Goal: Information Seeking & Learning: Learn about a topic

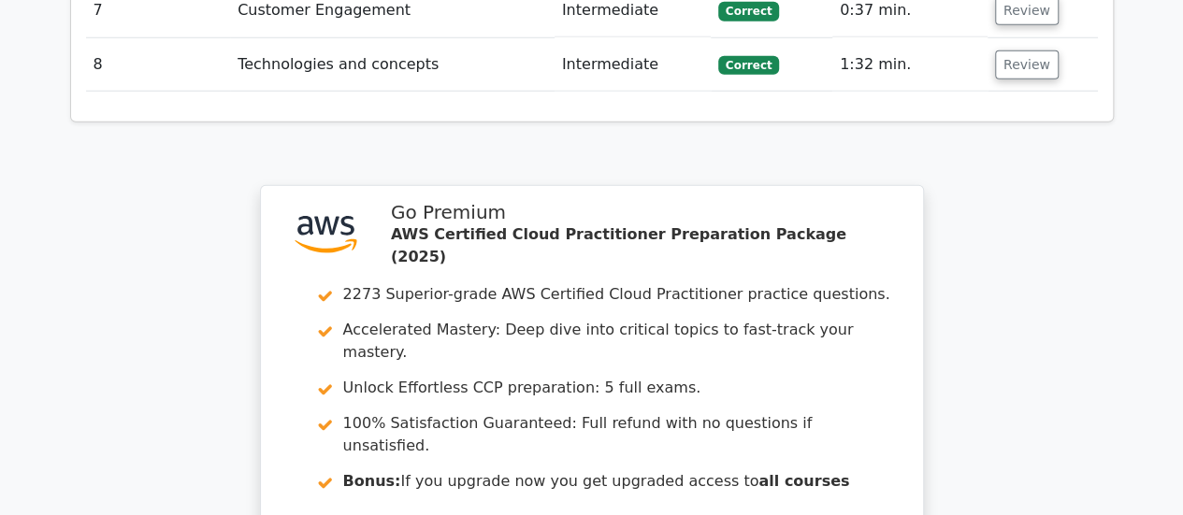
scroll to position [2934, 0]
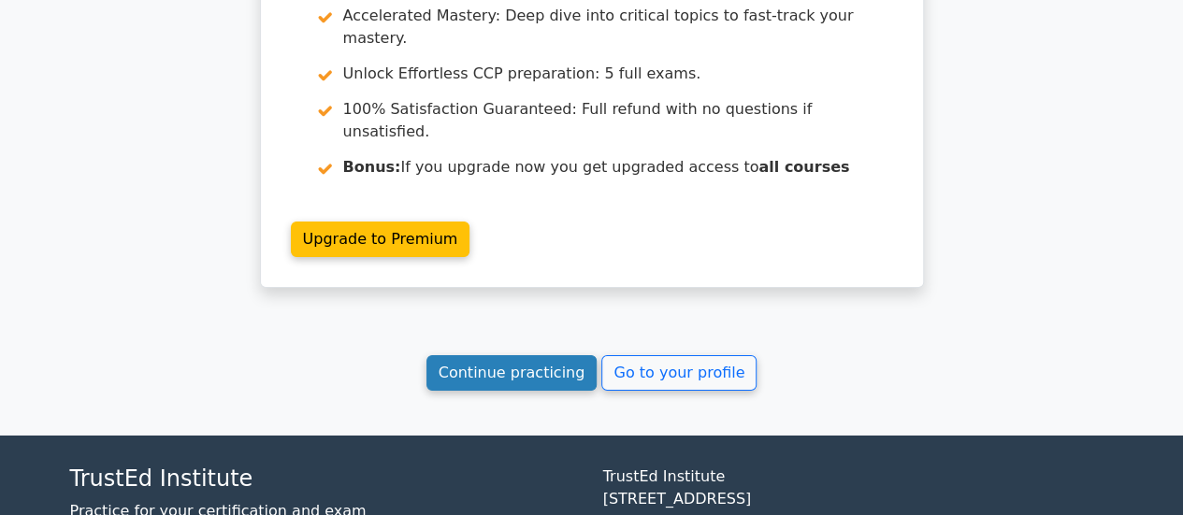
click at [561, 355] on link "Continue practicing" at bounding box center [512, 373] width 171 height 36
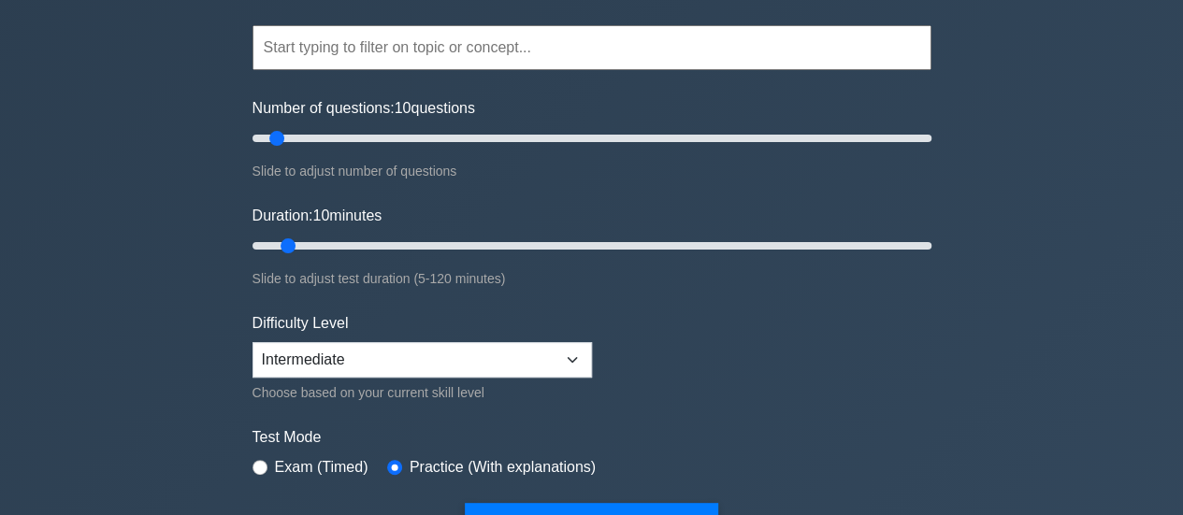
scroll to position [157, 0]
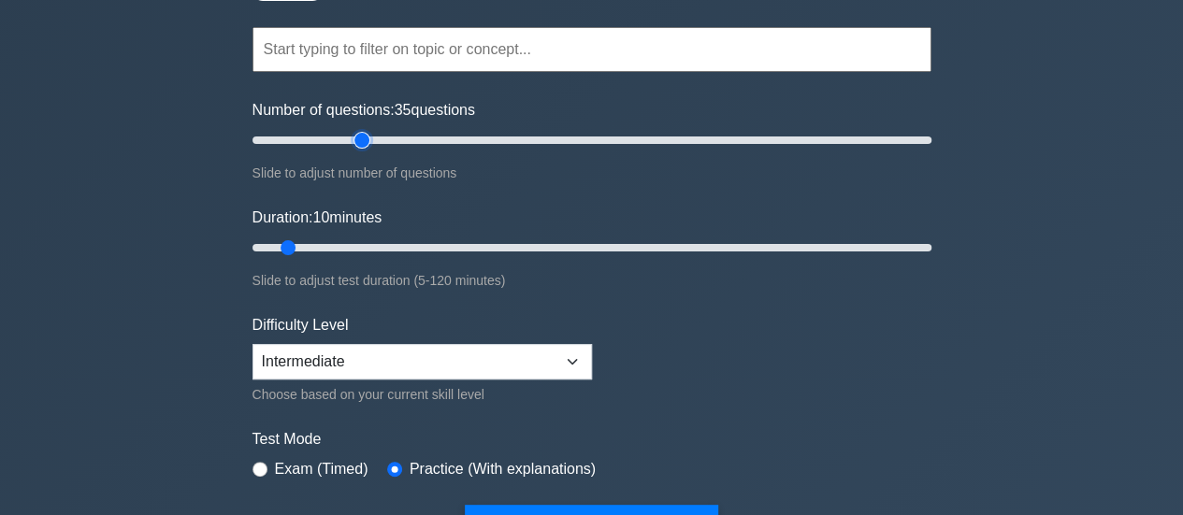
click at [367, 141] on input "Number of questions: 35 questions" at bounding box center [592, 140] width 679 height 22
type input "15"
click at [299, 144] on input "Number of questions: 15 questions" at bounding box center [592, 140] width 679 height 22
click at [286, 140] on input "Number of questions: 15 questions" at bounding box center [592, 140] width 679 height 22
type input "15"
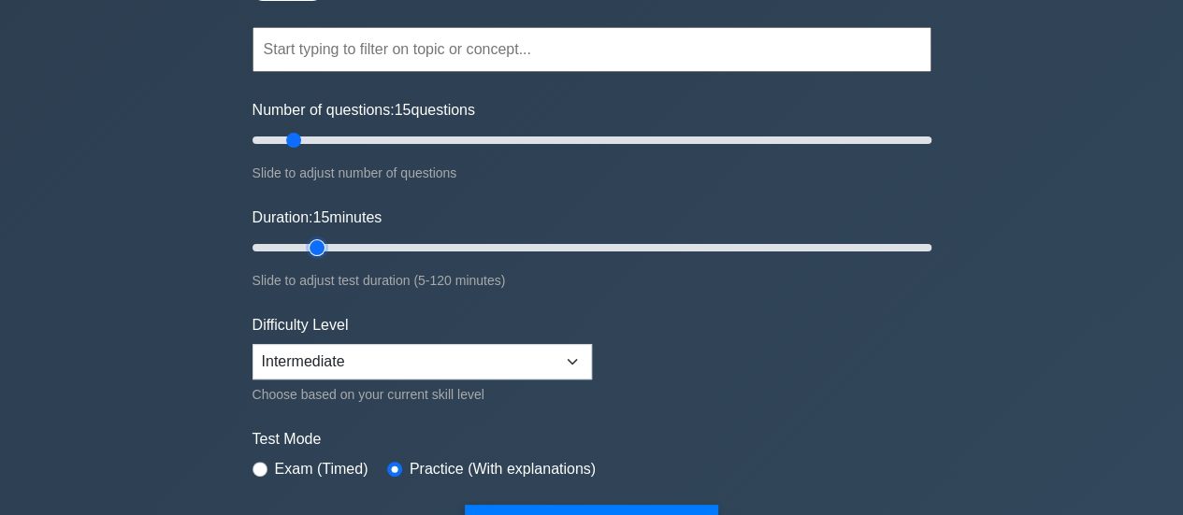
click at [320, 245] on input "Duration: 15 minutes" at bounding box center [592, 248] width 679 height 22
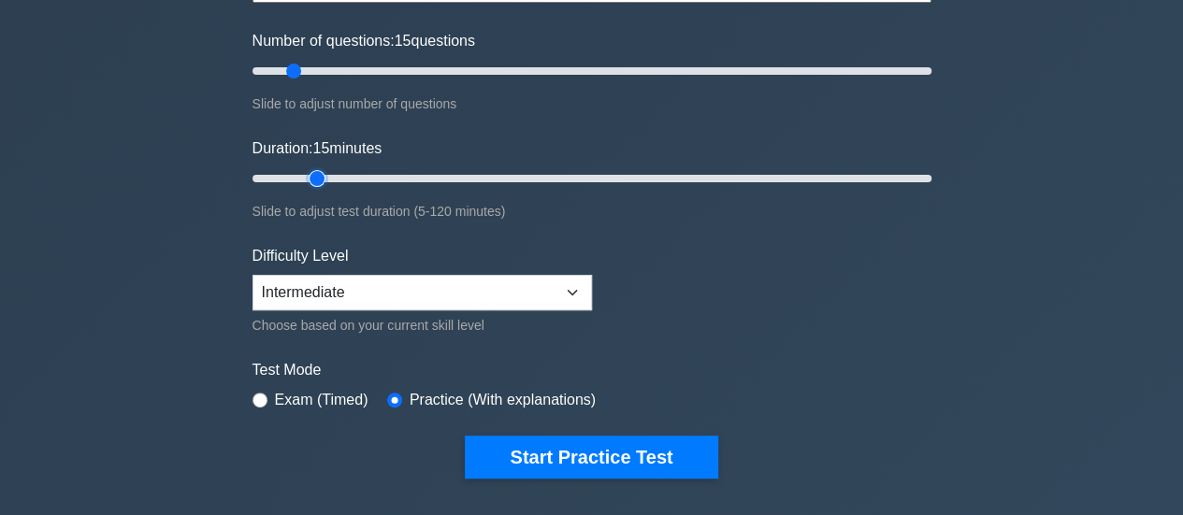
scroll to position [227, 0]
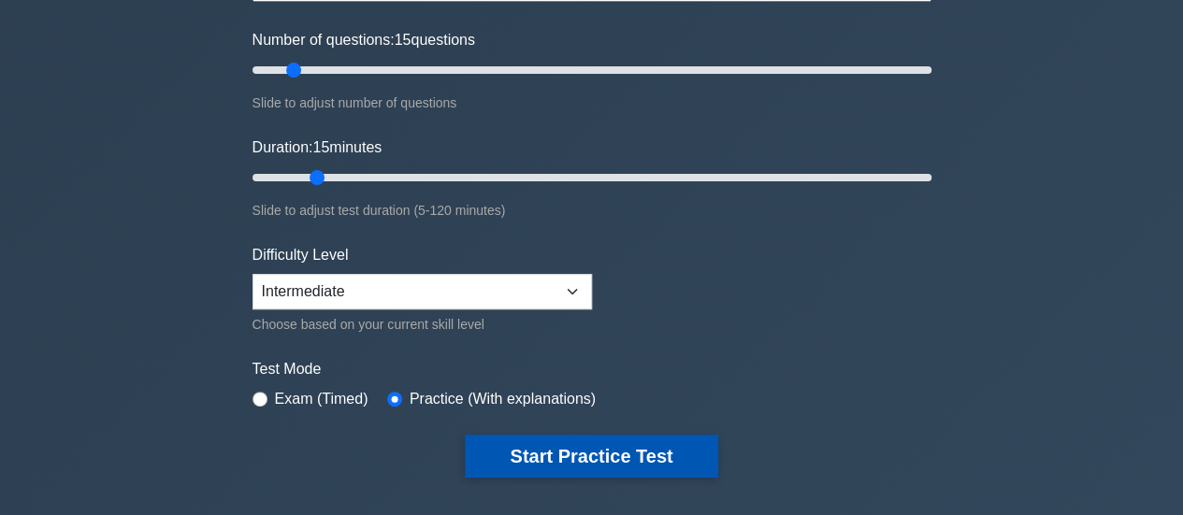
click at [568, 448] on button "Start Practice Test" at bounding box center [591, 456] width 253 height 43
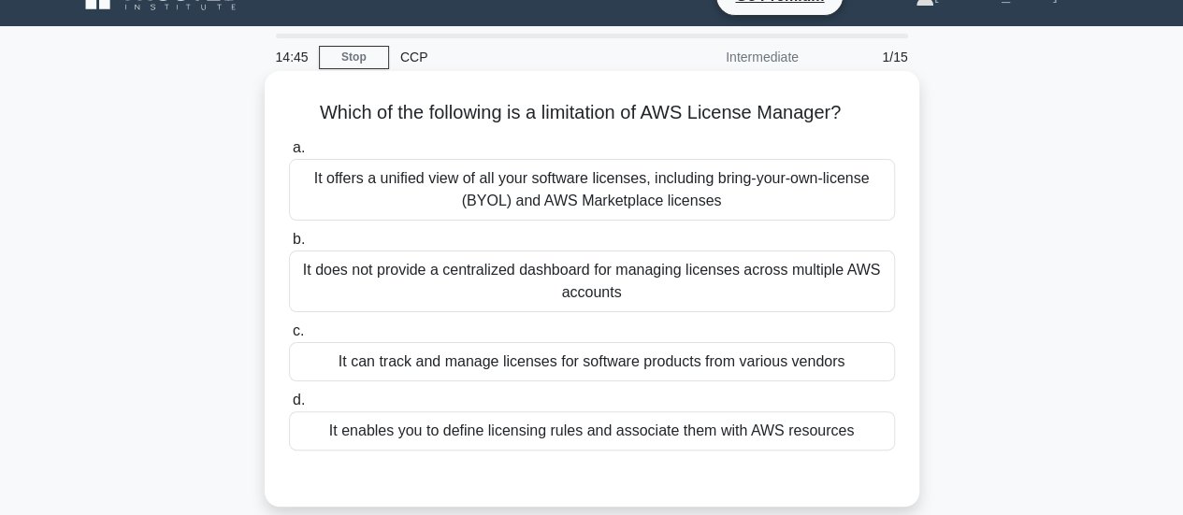
scroll to position [32, 0]
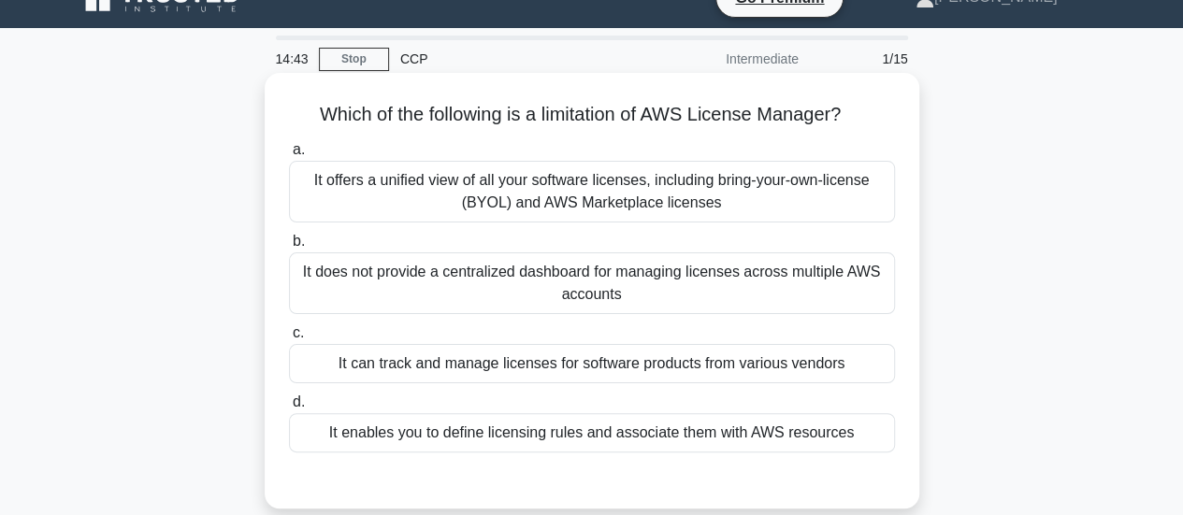
click at [664, 198] on div "It offers a unified view of all your software licenses, including bring-your-ow…" at bounding box center [592, 192] width 606 height 62
click at [289, 156] on input "a. It offers a unified view of all your software licenses, including bring-your…" at bounding box center [289, 150] width 0 height 12
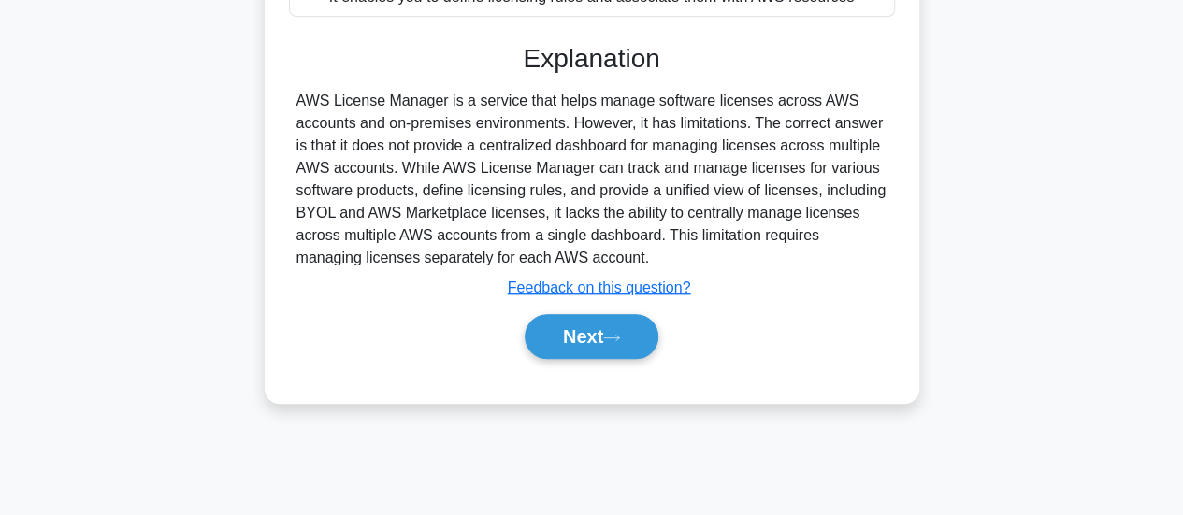
scroll to position [470, 0]
click at [620, 332] on icon at bounding box center [611, 337] width 17 height 10
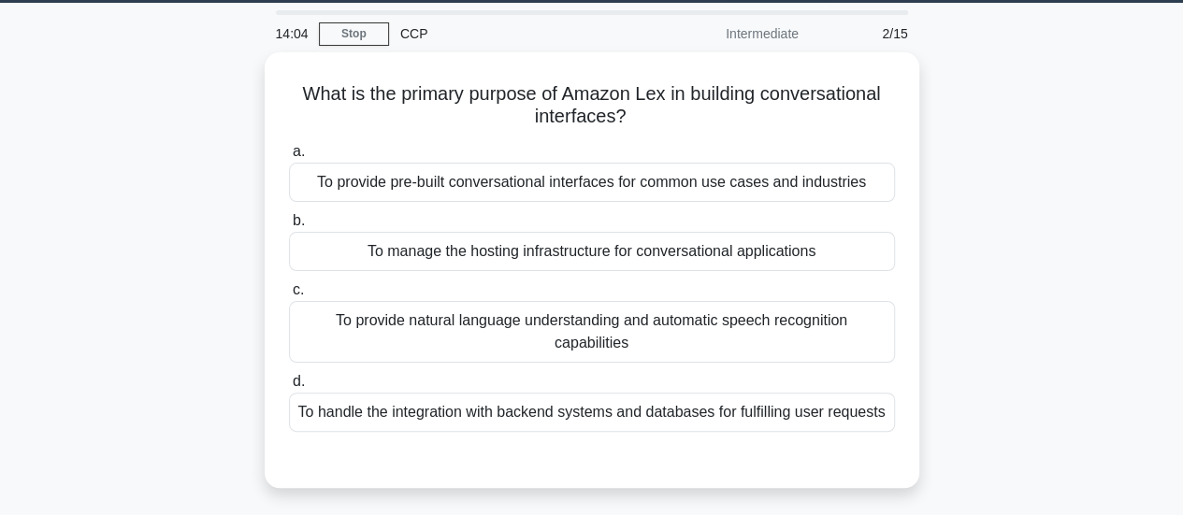
scroll to position [56, 0]
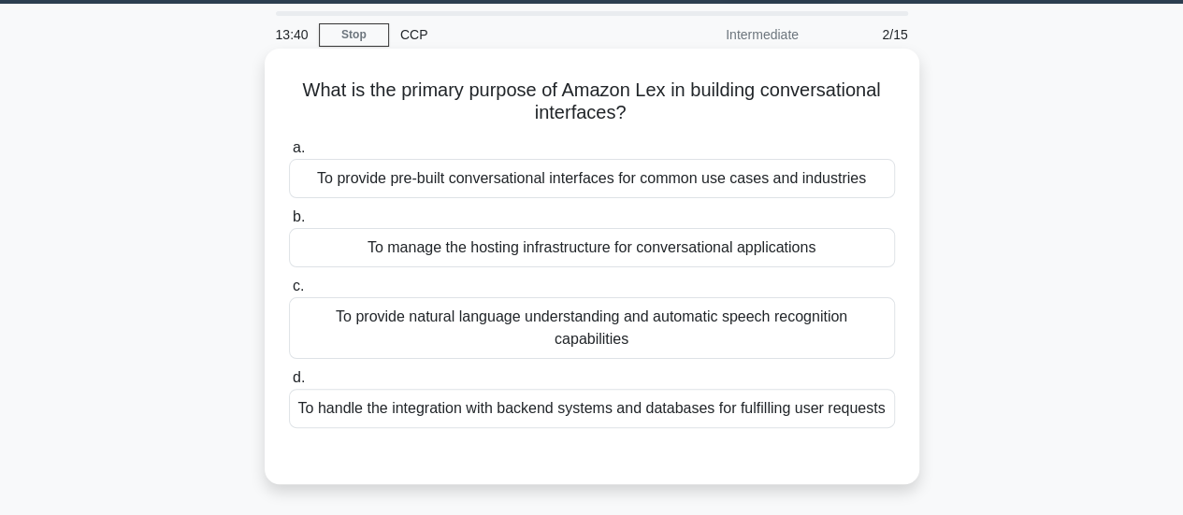
click at [588, 336] on div "To provide natural language understanding and automatic speech recognition capa…" at bounding box center [592, 328] width 606 height 62
click at [289, 293] on input "c. To provide natural language understanding and automatic speech recognition c…" at bounding box center [289, 287] width 0 height 12
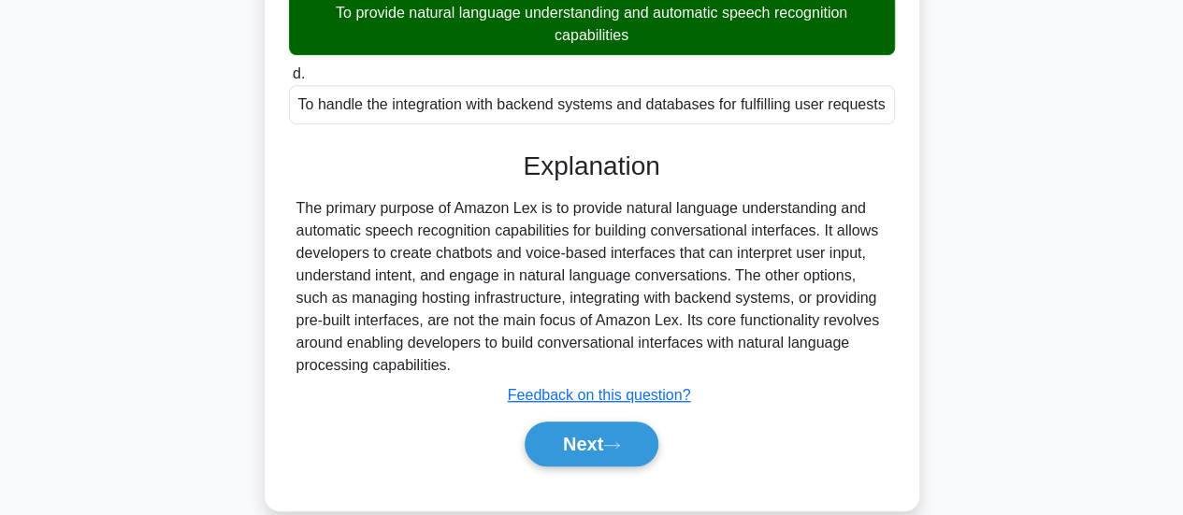
scroll to position [362, 0]
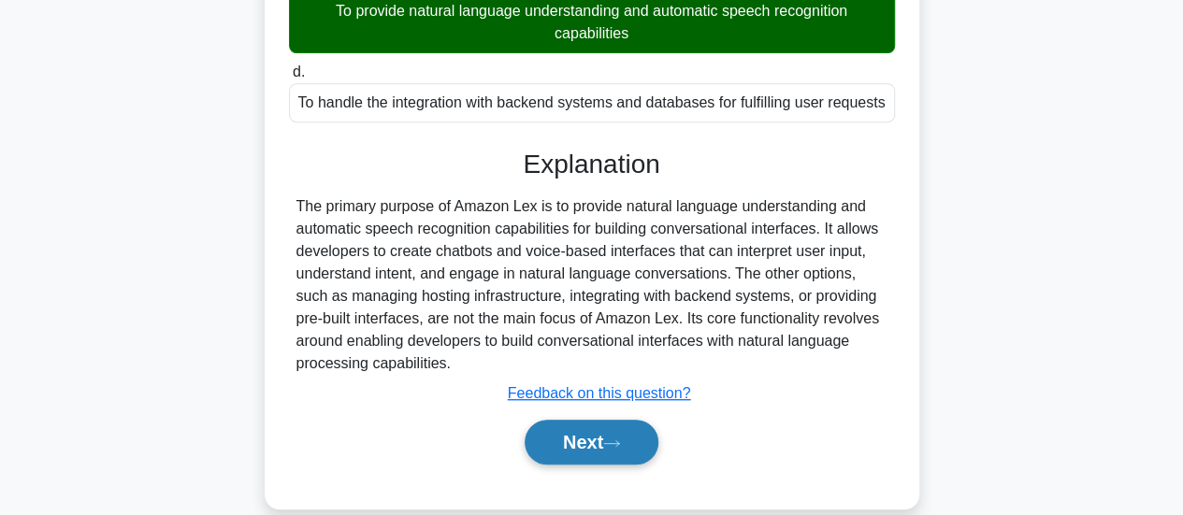
click at [599, 444] on button "Next" at bounding box center [592, 442] width 134 height 45
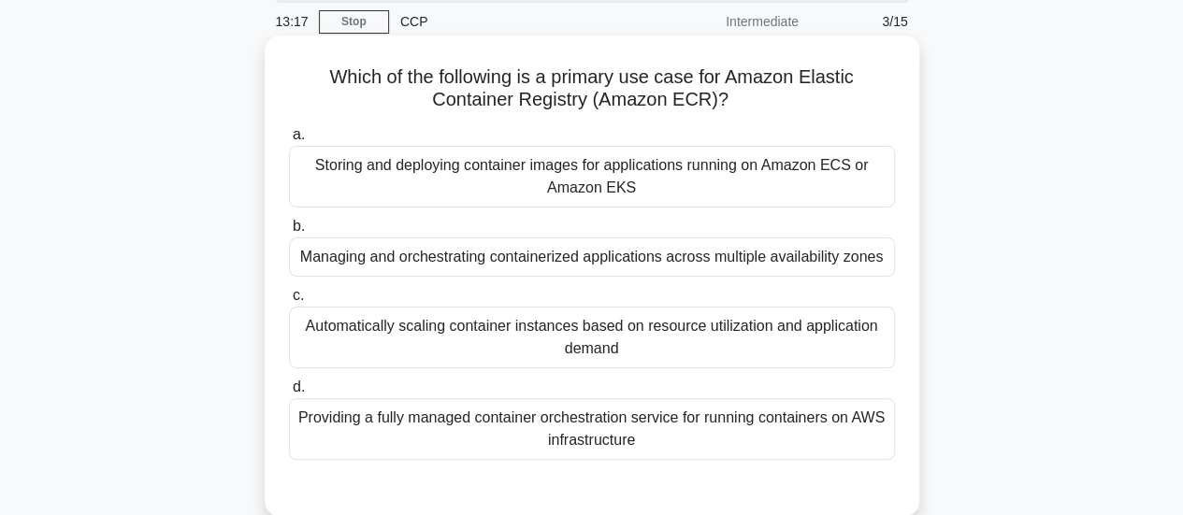
scroll to position [40, 0]
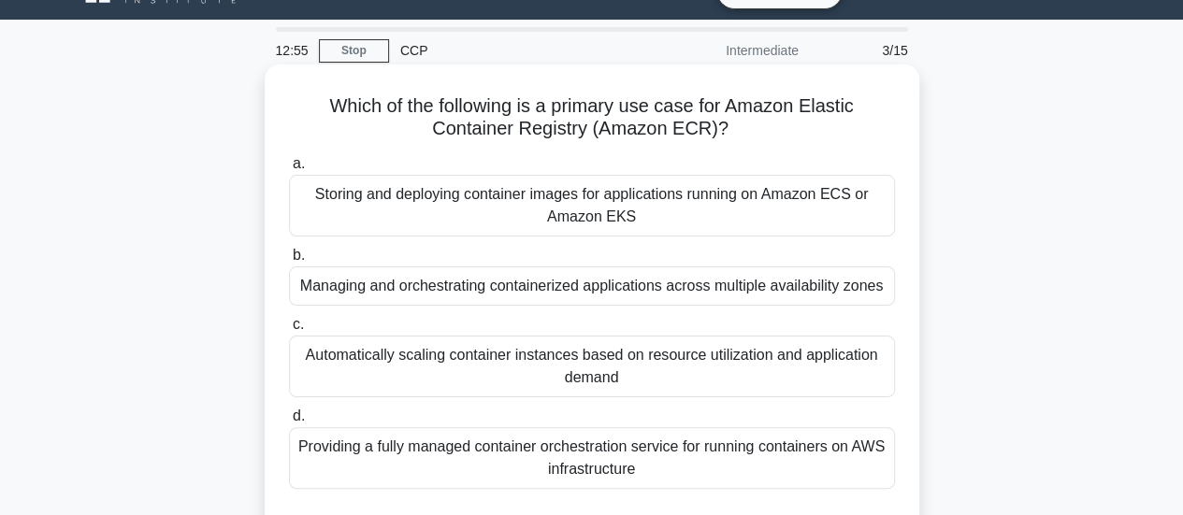
click at [674, 209] on div "Storing and deploying container images for applications running on Amazon ECS o…" at bounding box center [592, 206] width 606 height 62
click at [289, 170] on input "a. Storing and deploying container images for applications running on Amazon EC…" at bounding box center [289, 164] width 0 height 12
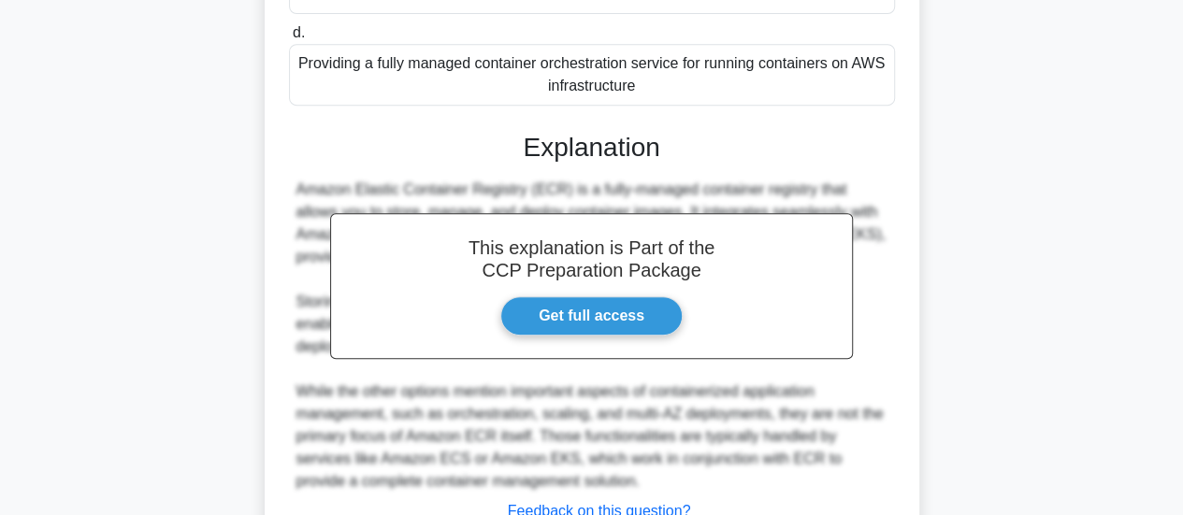
scroll to position [568, 0]
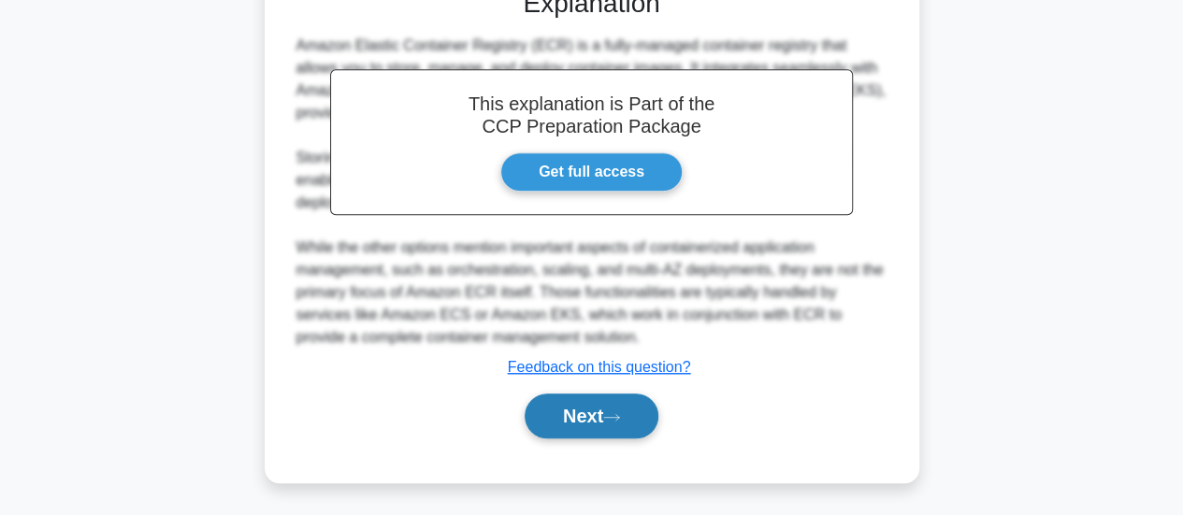
click at [586, 414] on button "Next" at bounding box center [592, 416] width 134 height 45
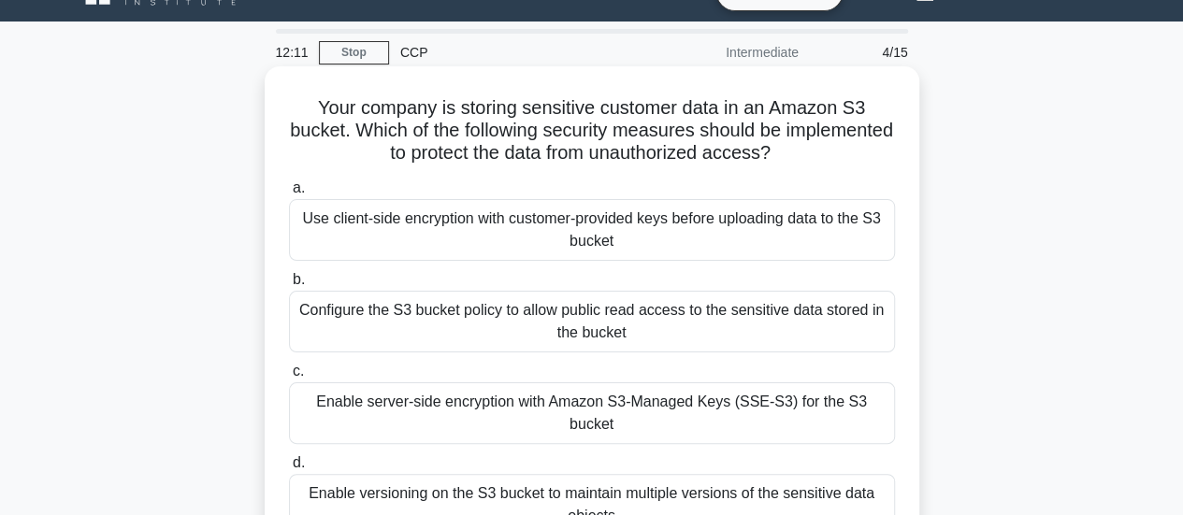
scroll to position [41, 0]
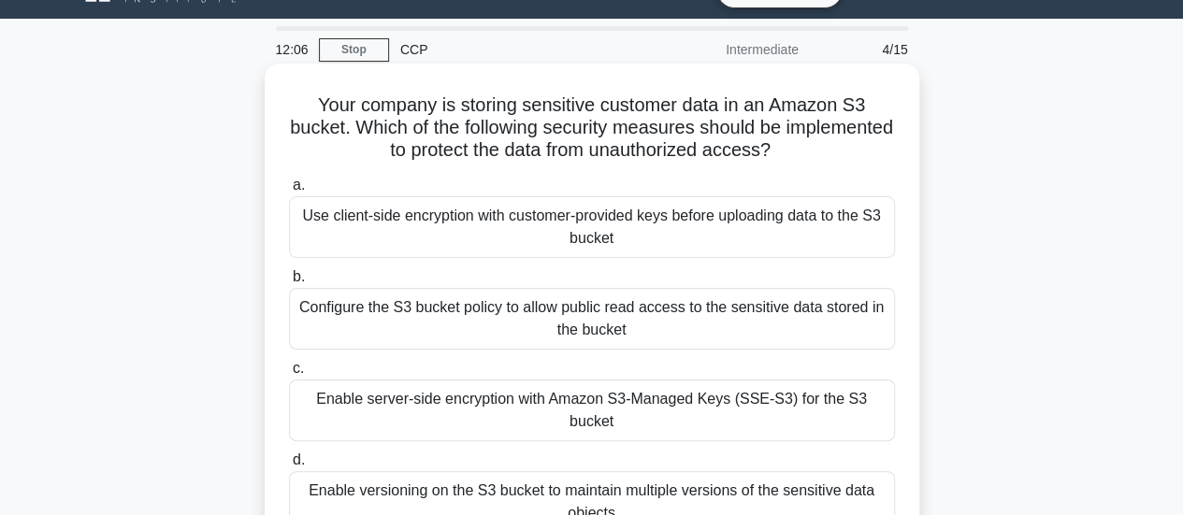
click at [604, 392] on div "Enable server-side encryption with Amazon S3-Managed Keys (SSE-S3) for the S3 b…" at bounding box center [592, 411] width 606 height 62
click at [289, 375] on input "c. Enable server-side encryption with Amazon S3-Managed Keys (SSE-S3) for the S…" at bounding box center [289, 369] width 0 height 12
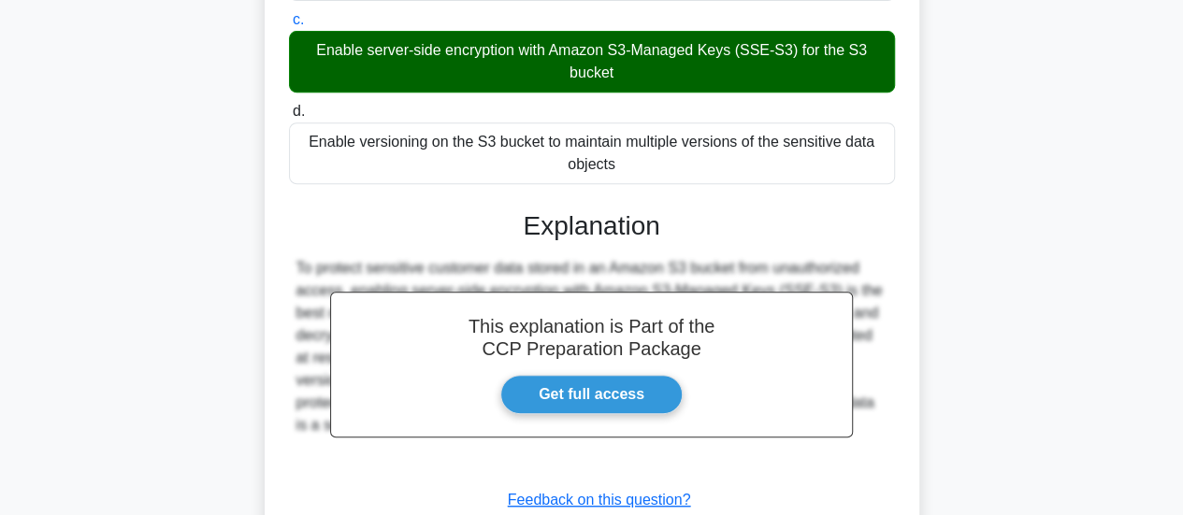
scroll to position [523, 0]
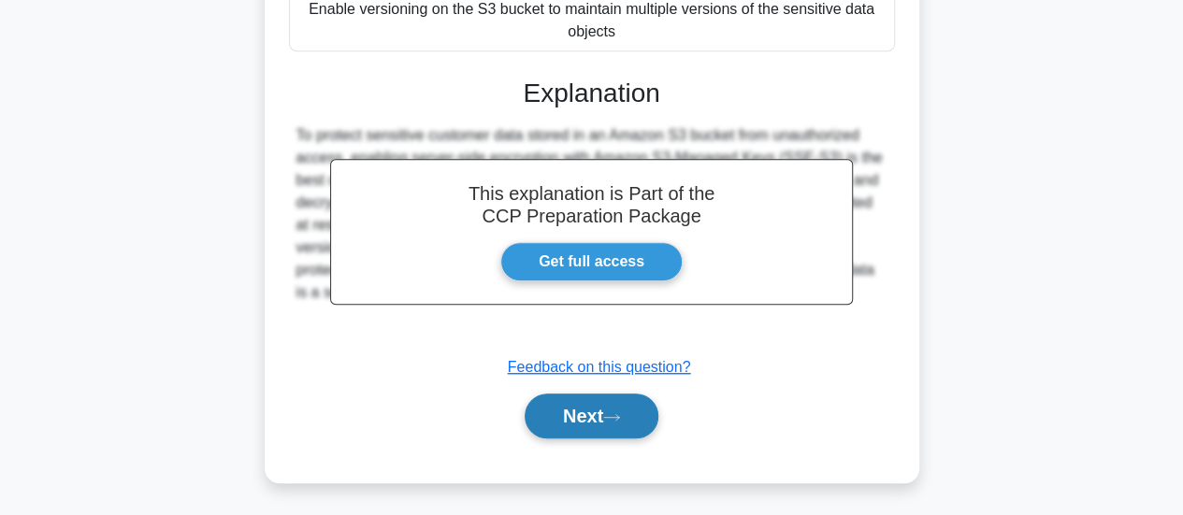
click at [598, 410] on button "Next" at bounding box center [592, 416] width 134 height 45
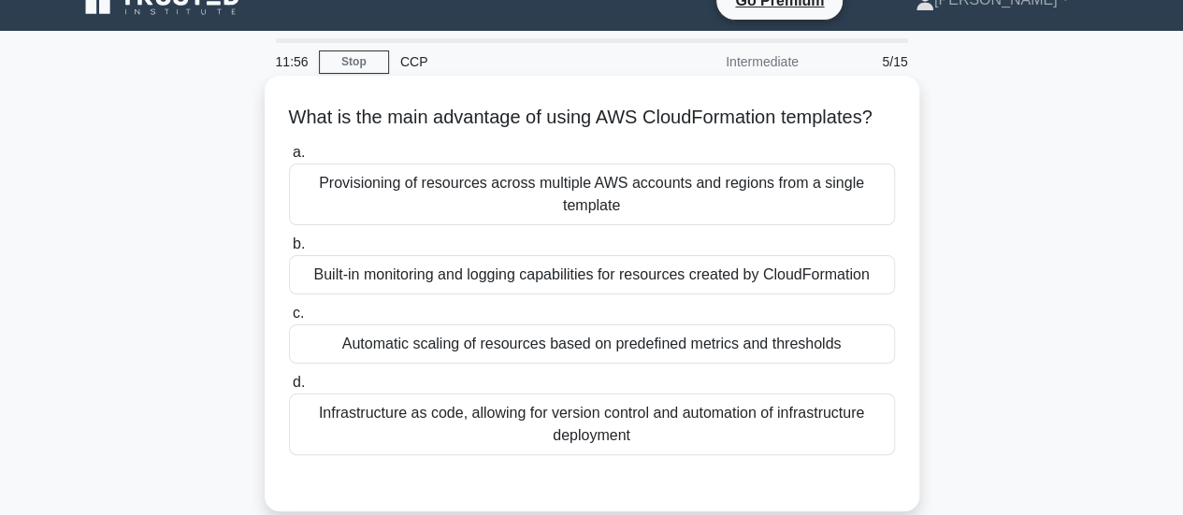
scroll to position [30, 0]
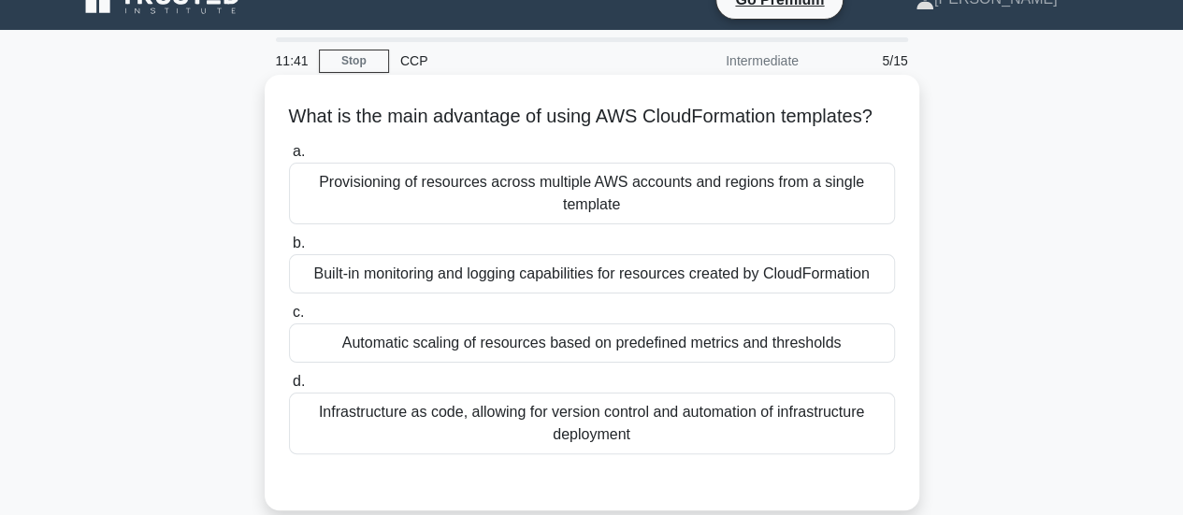
click at [550, 448] on div "Infrastructure as code, allowing for version control and automation of infrastr…" at bounding box center [592, 424] width 606 height 62
click at [289, 388] on input "d. Infrastructure as code, allowing for version control and automation of infra…" at bounding box center [289, 382] width 0 height 12
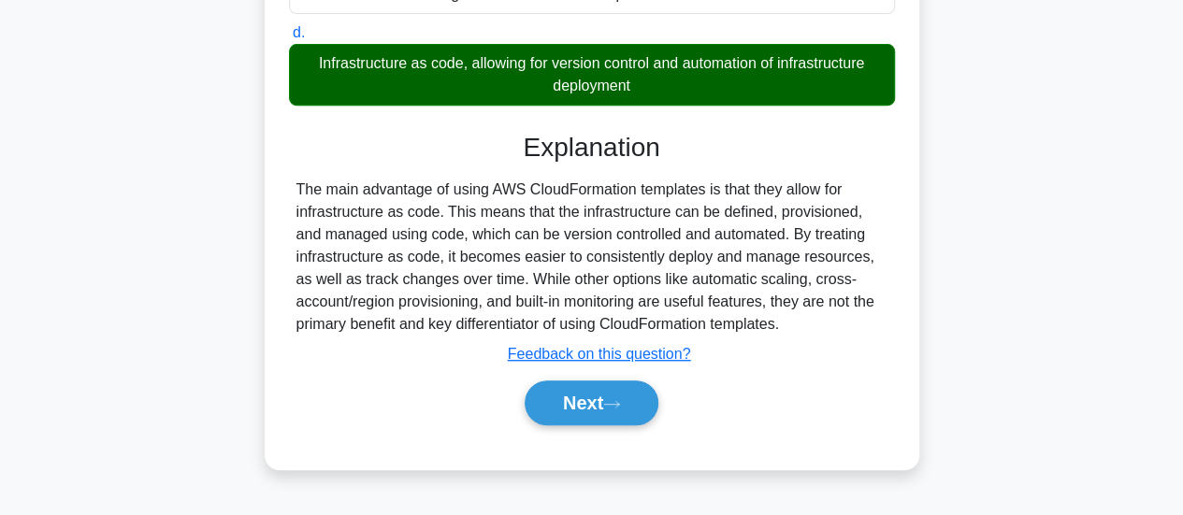
scroll to position [495, 0]
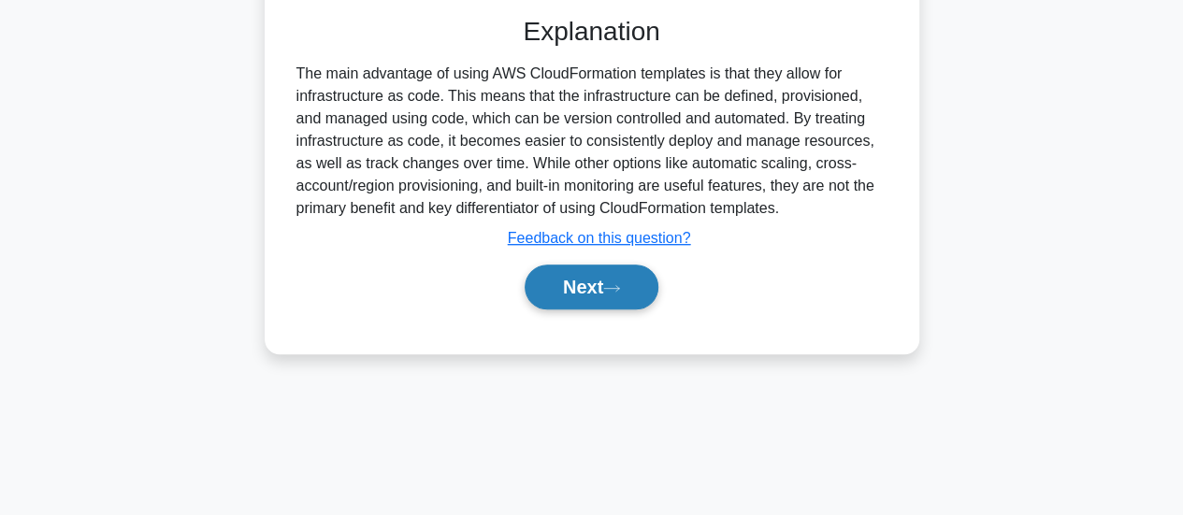
click at [599, 301] on button "Next" at bounding box center [592, 287] width 134 height 45
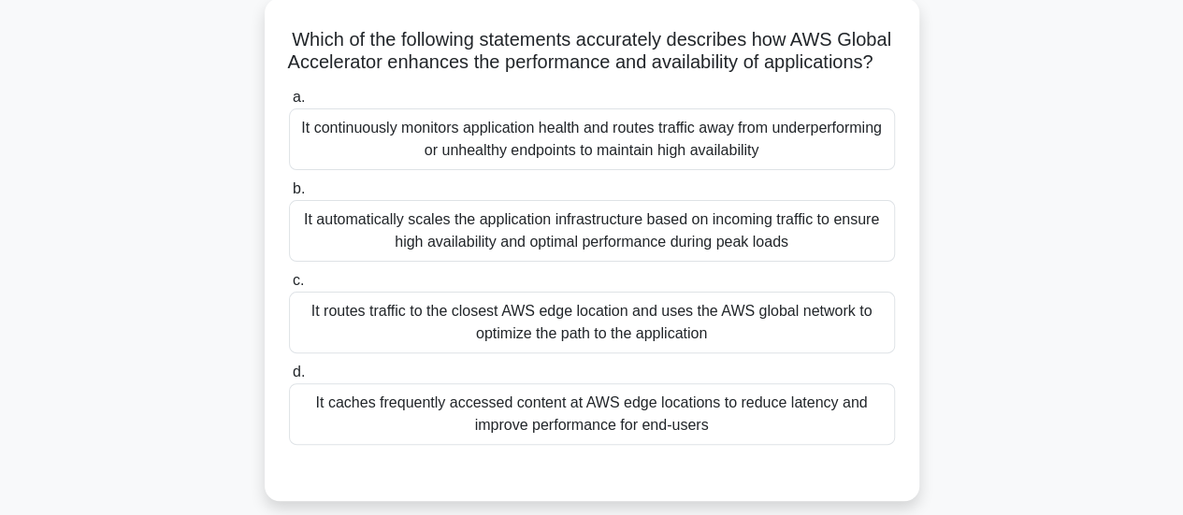
scroll to position [106, 0]
click at [614, 341] on div "It routes traffic to the closest AWS edge location and uses the AWS global netw…" at bounding box center [592, 324] width 606 height 62
click at [289, 288] on input "c. It routes traffic to the closest AWS edge location and uses the AWS global n…" at bounding box center [289, 282] width 0 height 12
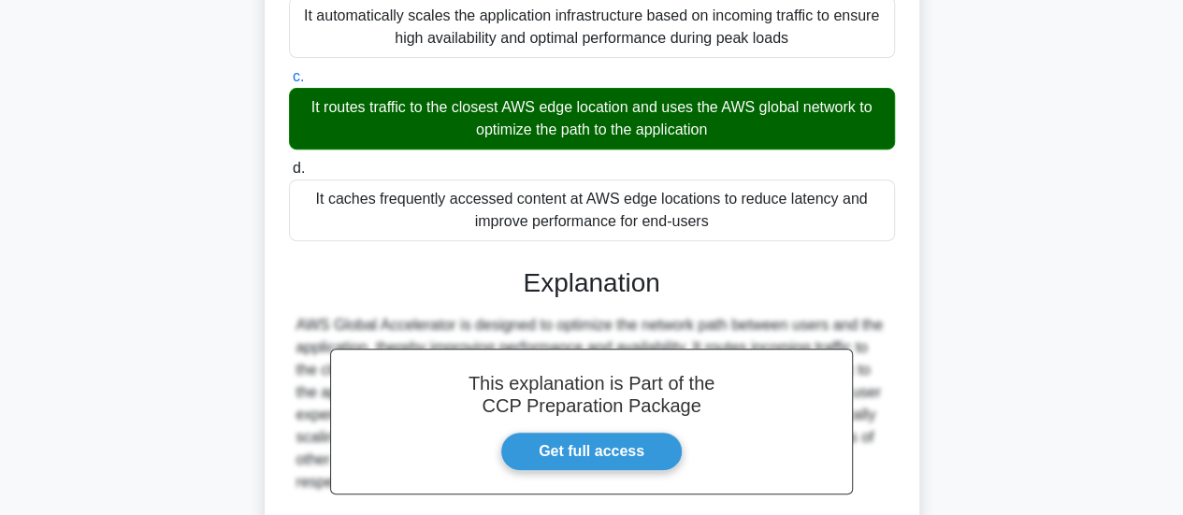
scroll to position [523, 0]
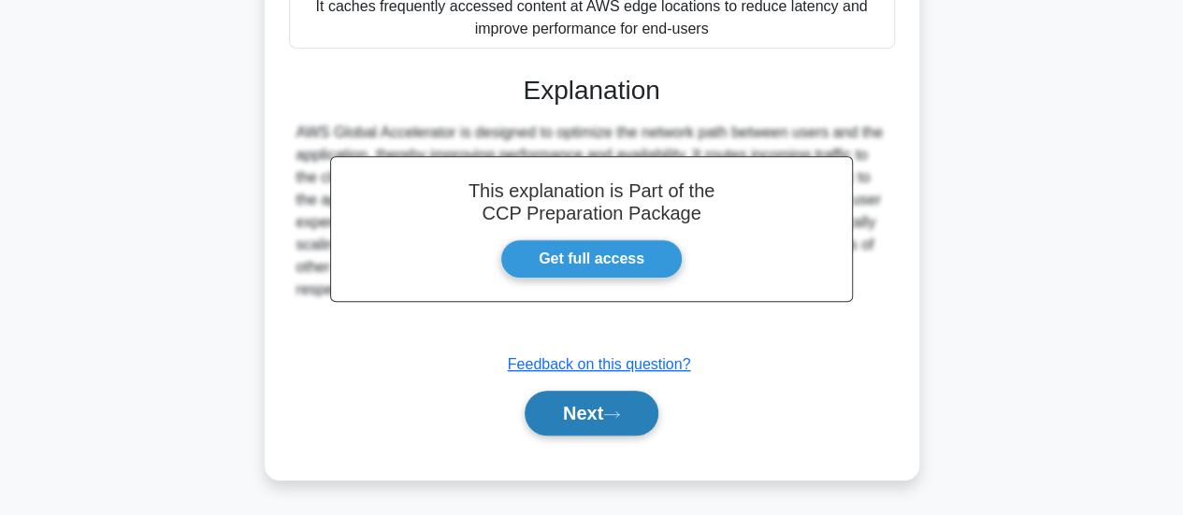
click at [614, 400] on button "Next" at bounding box center [592, 413] width 134 height 45
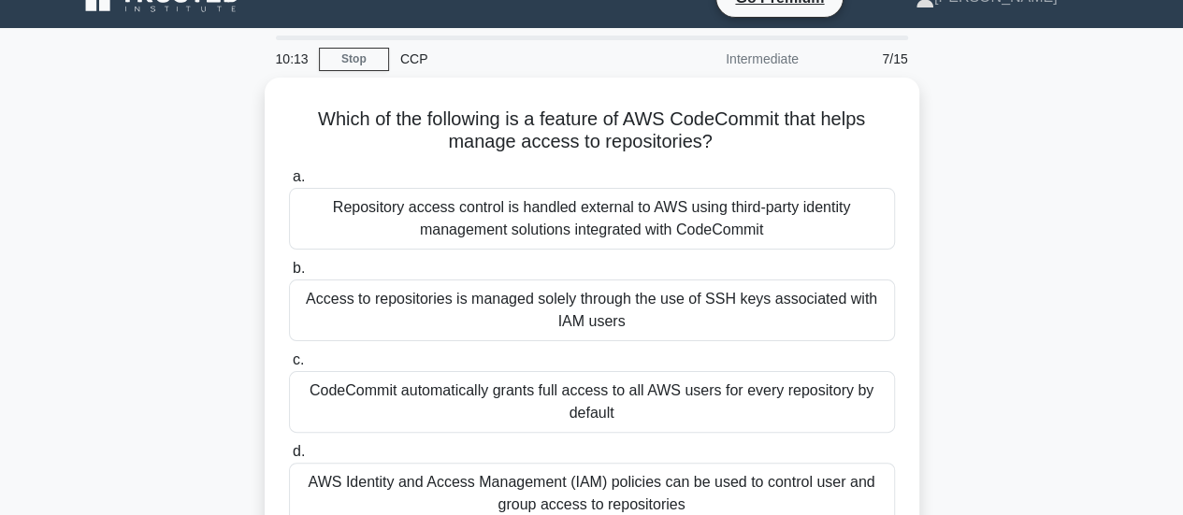
scroll to position [75, 0]
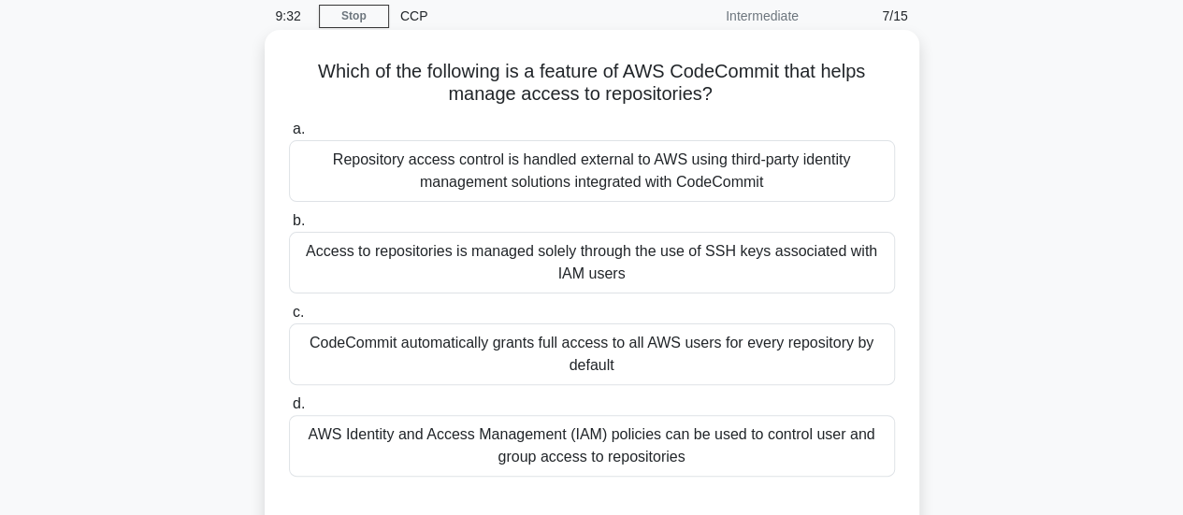
click at [606, 454] on div "AWS Identity and Access Management (IAM) policies can be used to control user a…" at bounding box center [592, 446] width 606 height 62
click at [289, 411] on input "d. AWS Identity and Access Management (IAM) policies can be used to control use…" at bounding box center [289, 404] width 0 height 12
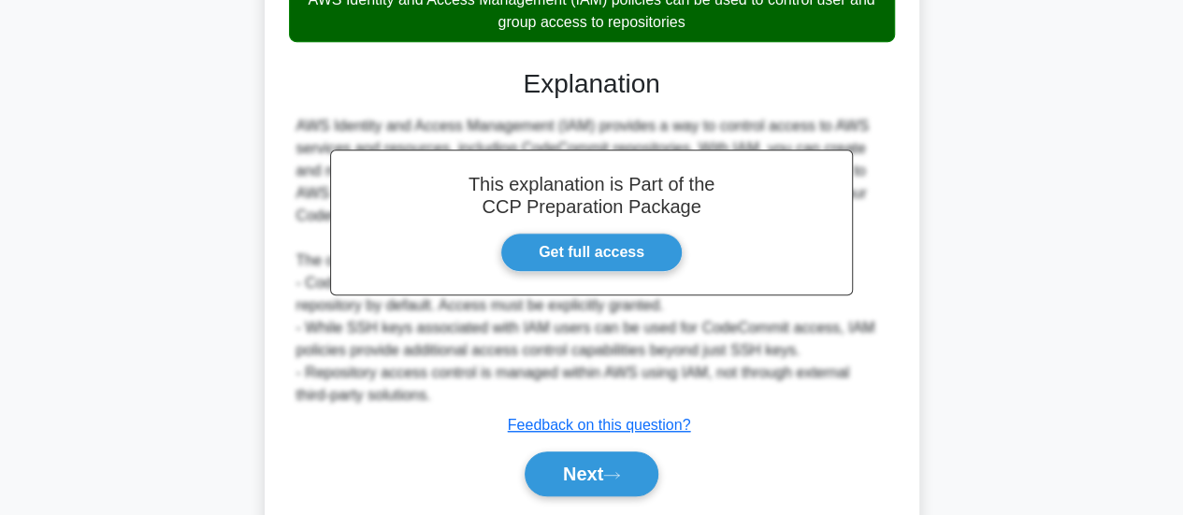
scroll to position [568, 0]
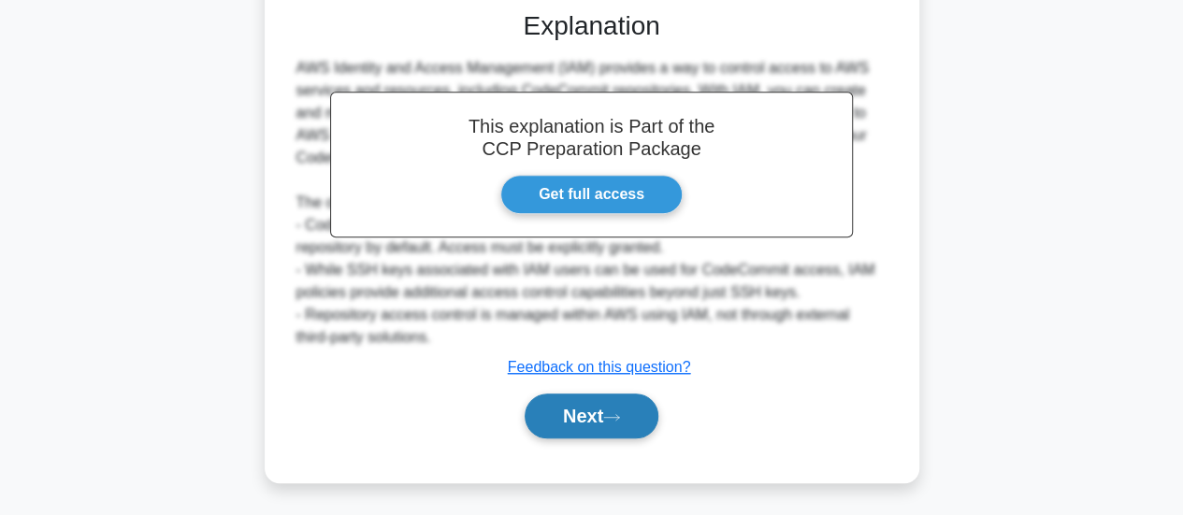
click at [597, 414] on button "Next" at bounding box center [592, 416] width 134 height 45
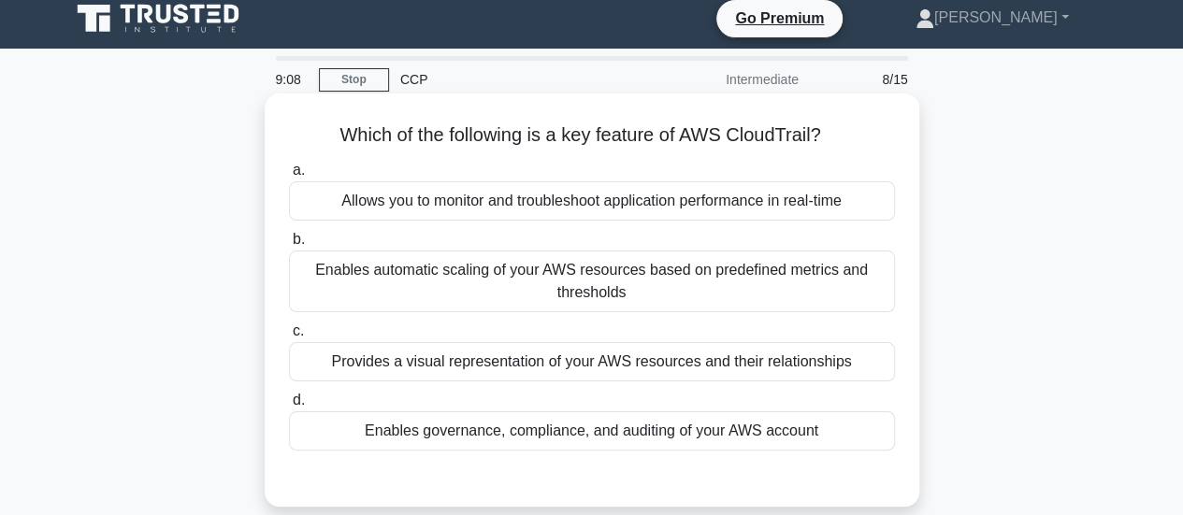
scroll to position [12, 0]
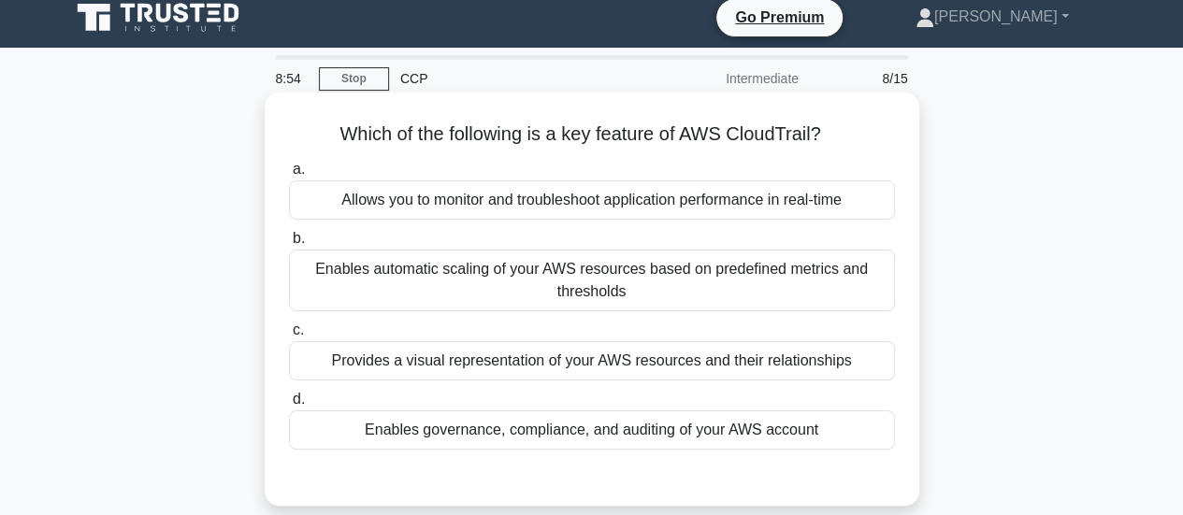
click at [722, 195] on div "Allows you to monitor and troubleshoot application performance in real-time" at bounding box center [592, 200] width 606 height 39
click at [289, 176] on input "a. Allows you to monitor and troubleshoot application performance in real-time" at bounding box center [289, 170] width 0 height 12
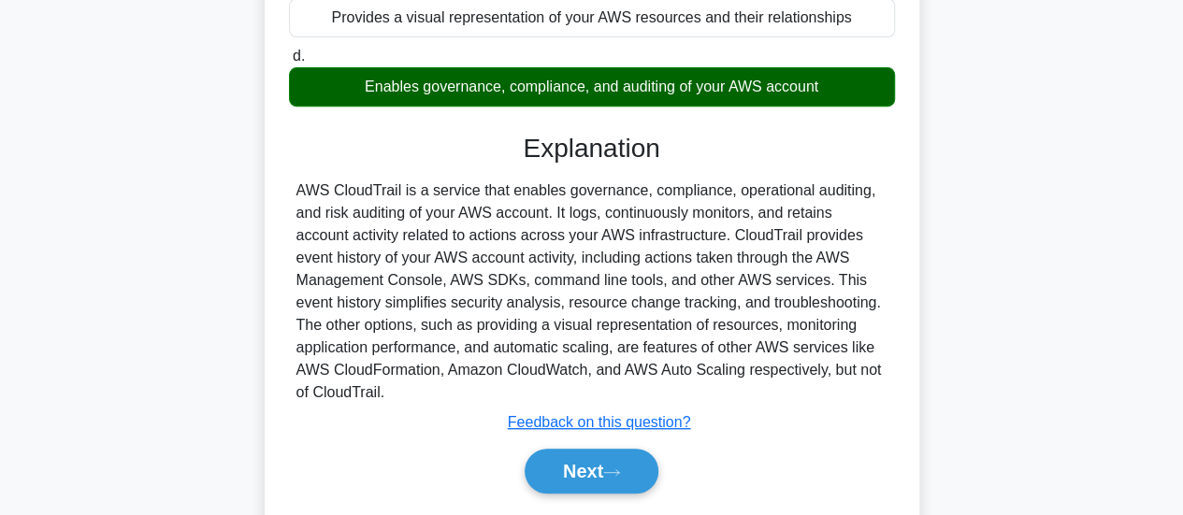
scroll to position [358, 0]
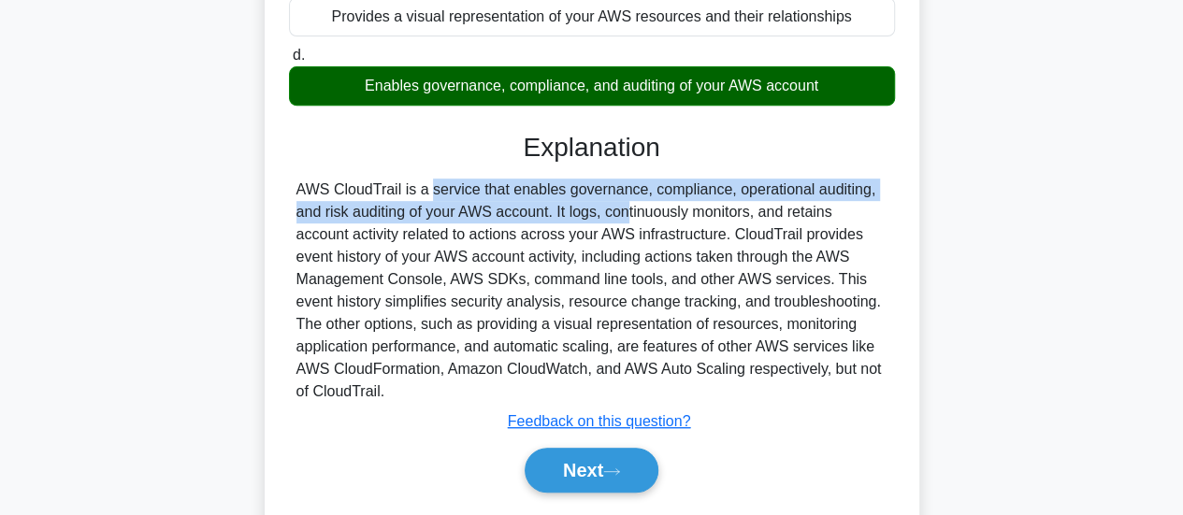
drag, startPoint x: 327, startPoint y: 188, endPoint x: 525, endPoint y: 214, distance: 199.1
click at [525, 214] on div "AWS CloudTrail is a service that enables governance, compliance, operational au…" at bounding box center [591, 291] width 591 height 224
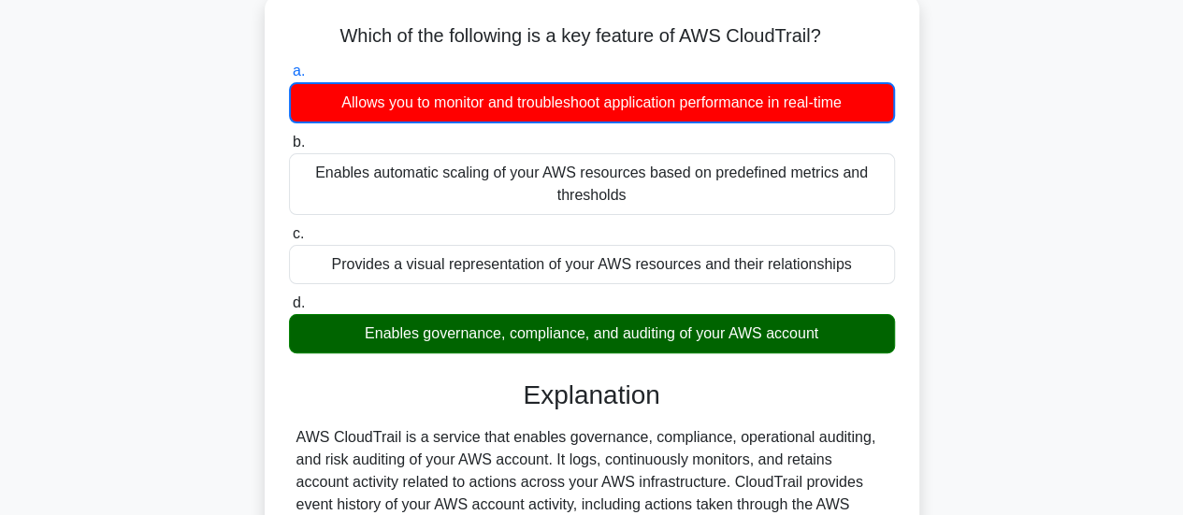
scroll to position [495, 0]
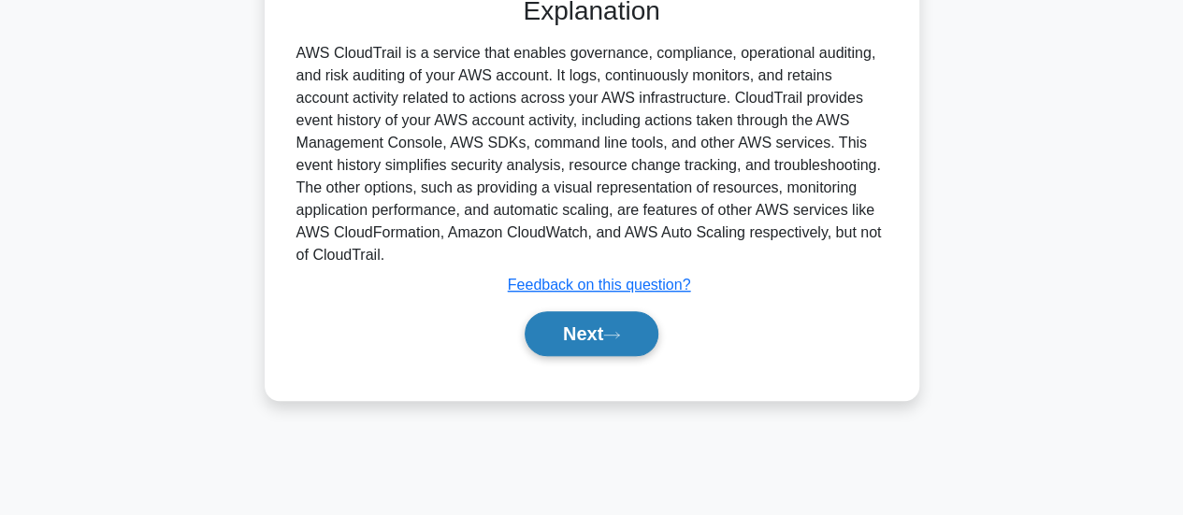
click at [615, 334] on icon at bounding box center [611, 335] width 17 height 10
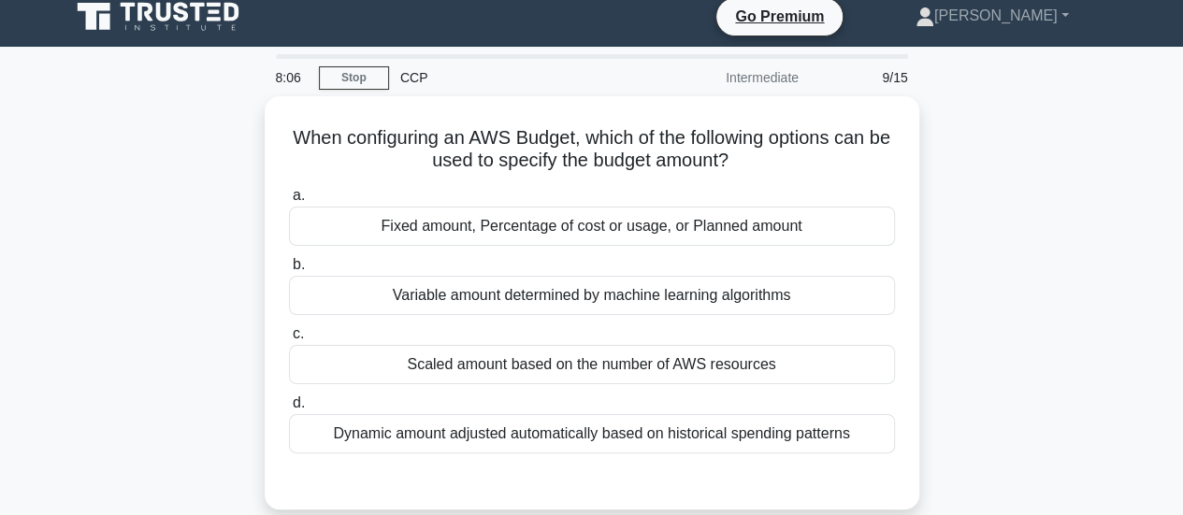
scroll to position [0, 0]
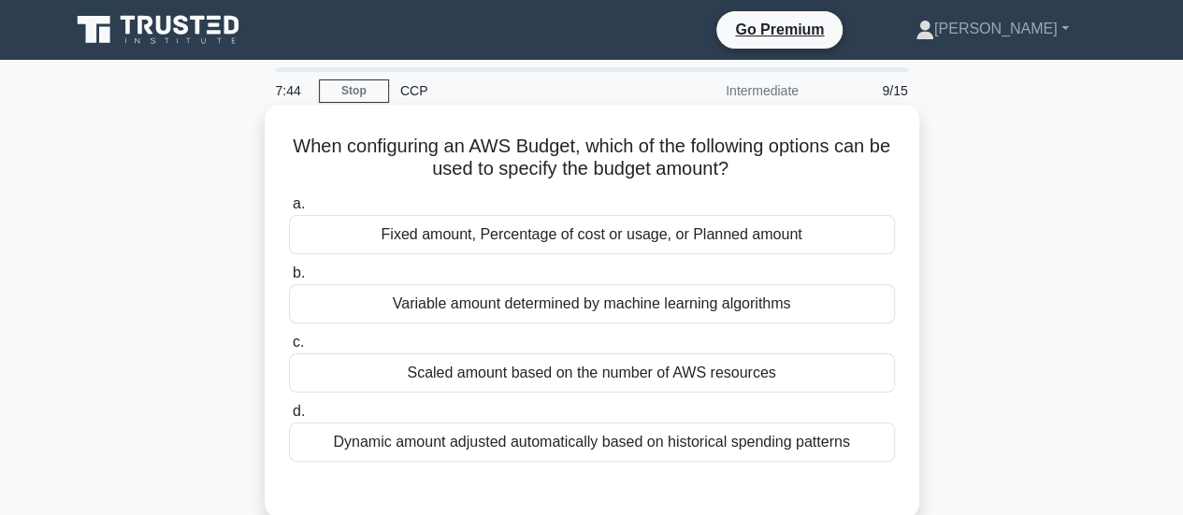
click at [683, 244] on div "Fixed amount, Percentage of cost or usage, or Planned amount" at bounding box center [592, 234] width 606 height 39
click at [289, 210] on input "a. Fixed amount, Percentage of cost or usage, or Planned amount" at bounding box center [289, 204] width 0 height 12
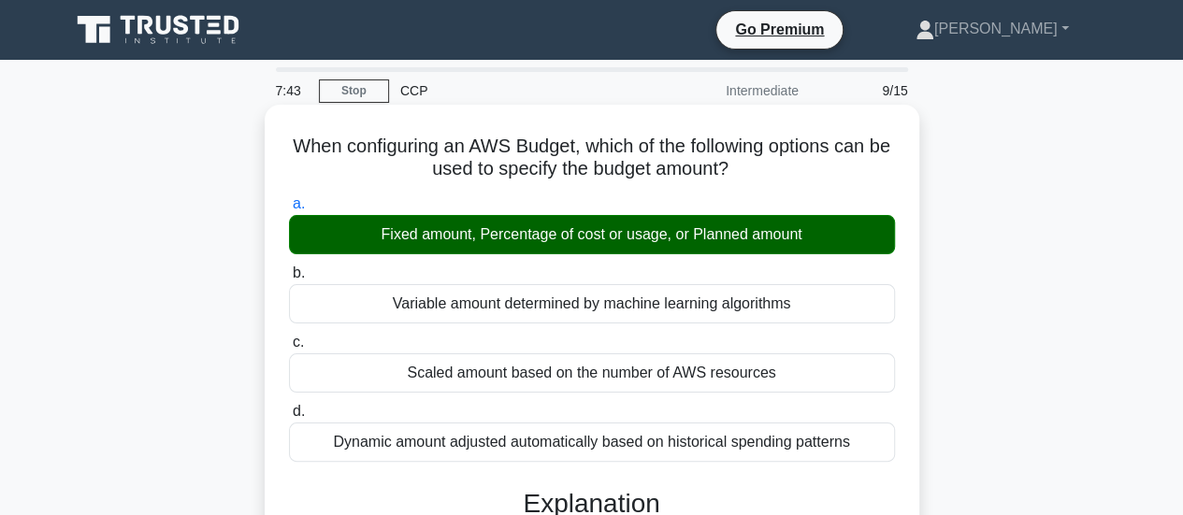
scroll to position [325, 0]
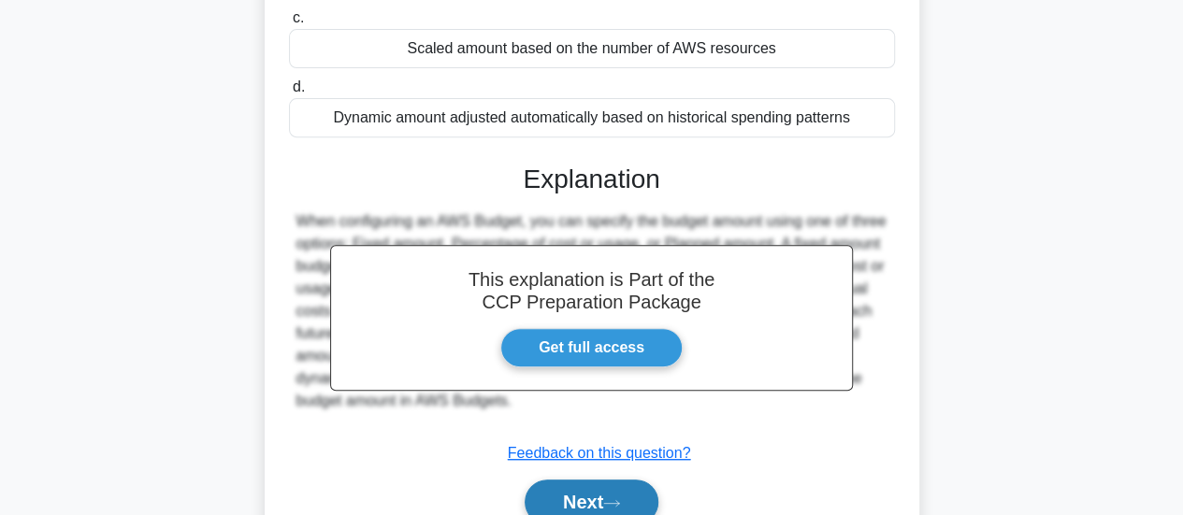
click at [625, 493] on button "Next" at bounding box center [592, 502] width 134 height 45
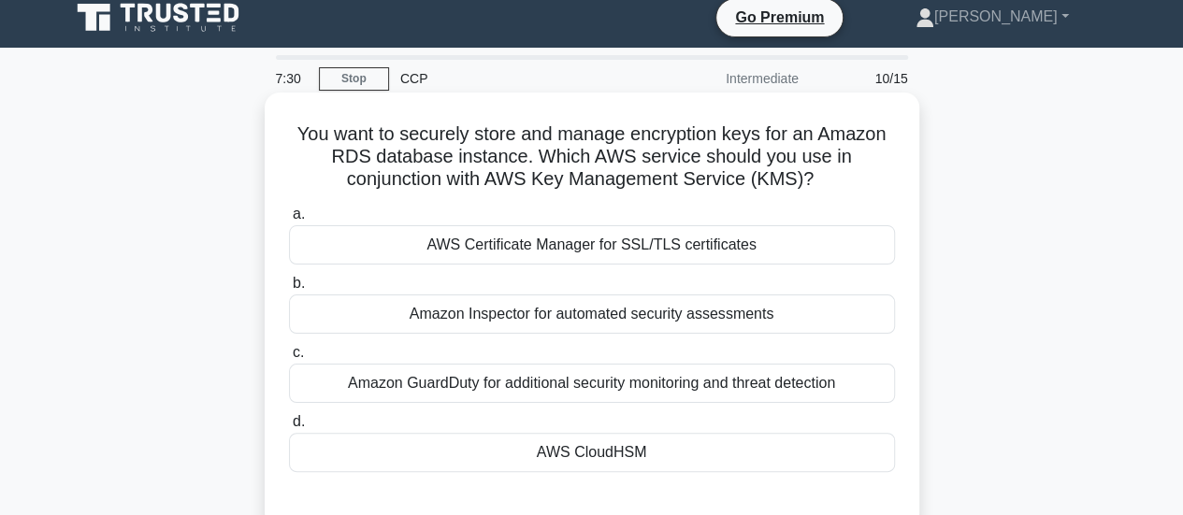
scroll to position [13, 0]
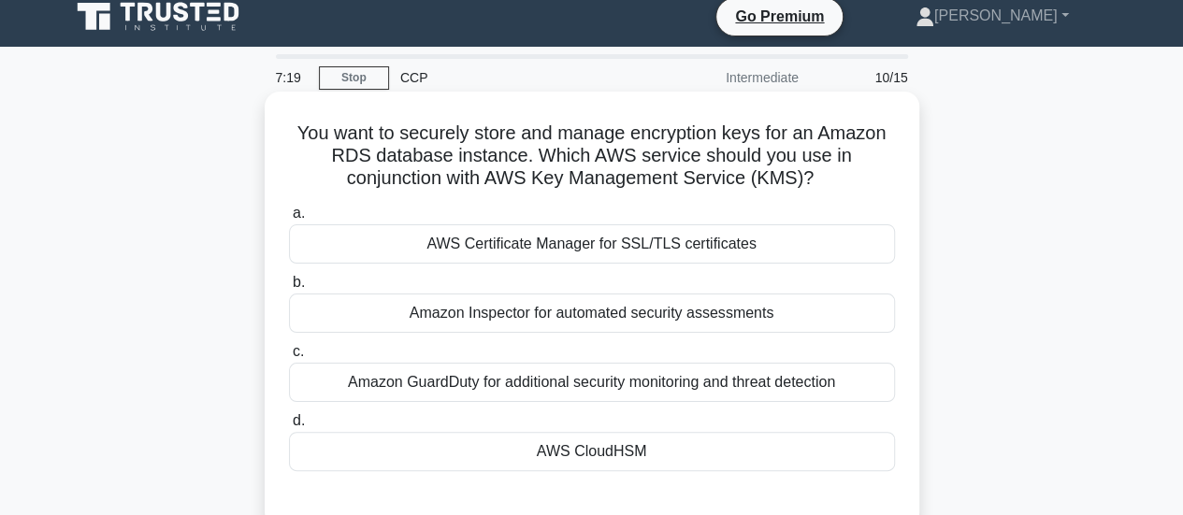
click at [722, 246] on div "AWS Certificate Manager for SSL/TLS certificates" at bounding box center [592, 243] width 606 height 39
click at [289, 220] on input "a. AWS Certificate Manager for SSL/TLS certificates" at bounding box center [289, 214] width 0 height 12
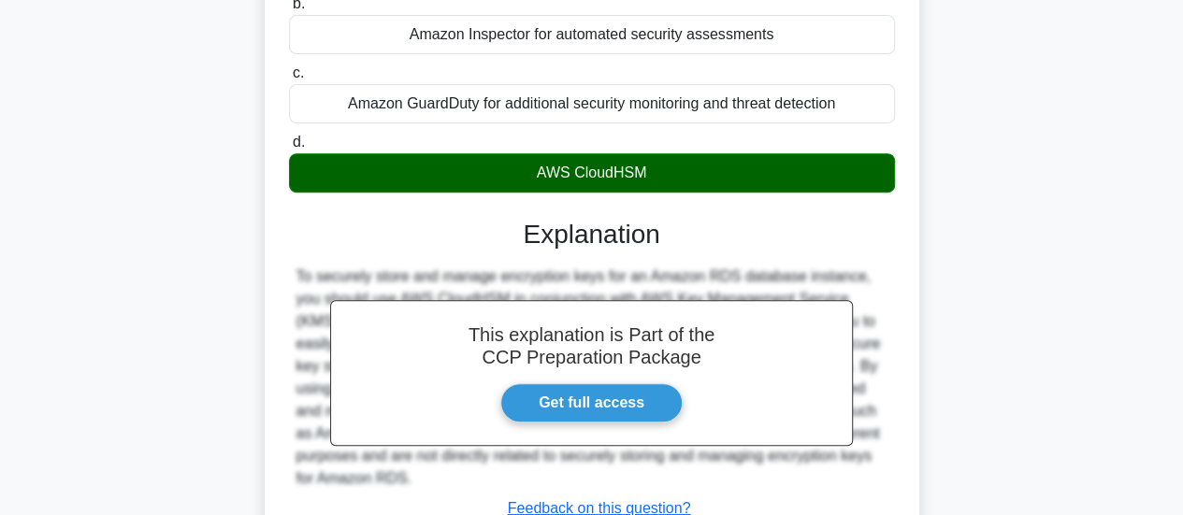
scroll to position [495, 0]
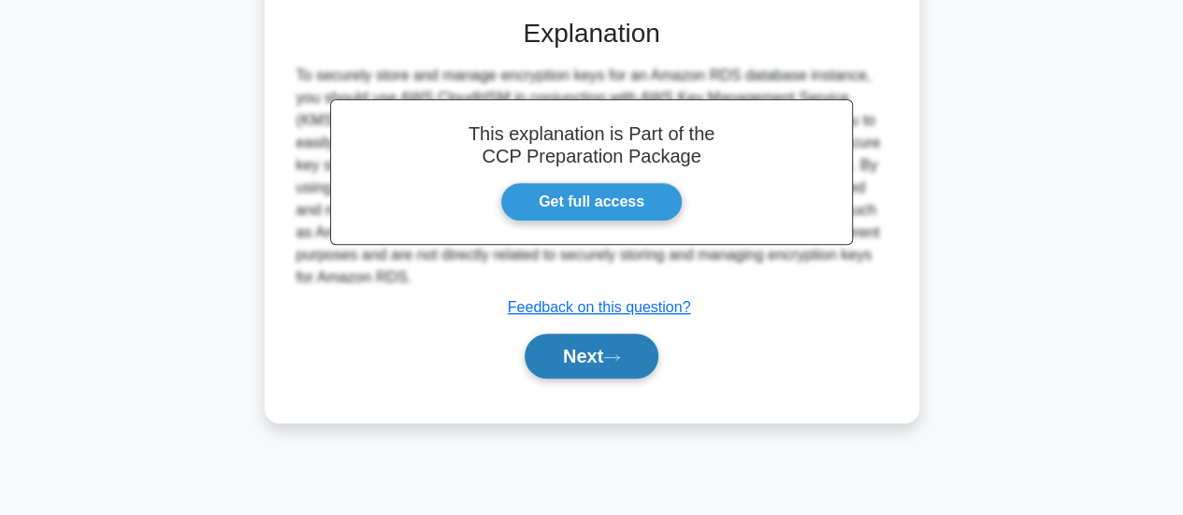
click at [586, 364] on button "Next" at bounding box center [592, 356] width 134 height 45
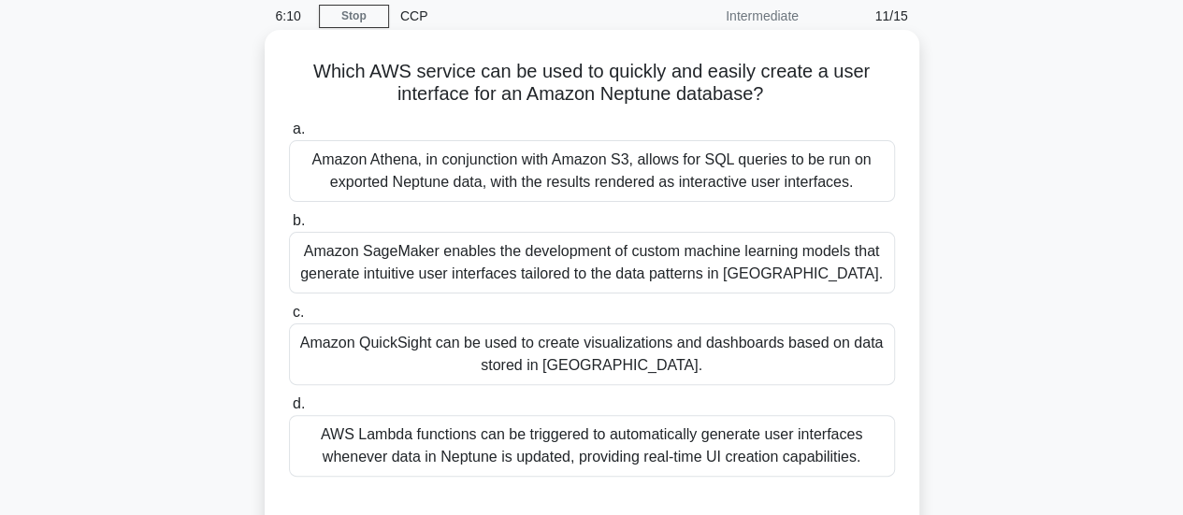
scroll to position [79, 0]
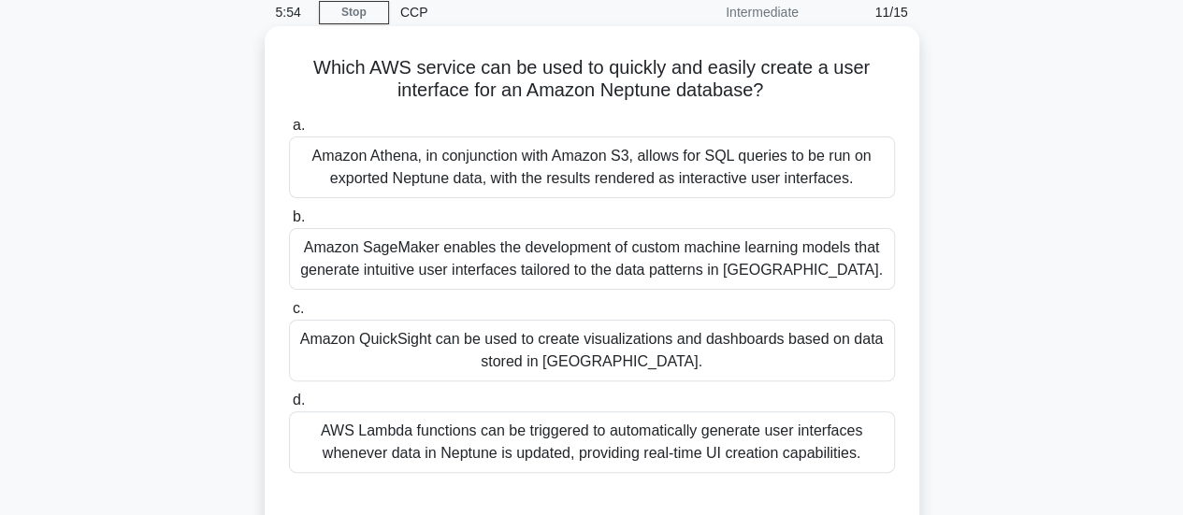
click at [471, 429] on div "AWS Lambda functions can be triggered to automatically generate user interfaces…" at bounding box center [592, 443] width 606 height 62
click at [289, 407] on input "d. AWS Lambda functions can be triggered to automatically generate user interfa…" at bounding box center [289, 401] width 0 height 12
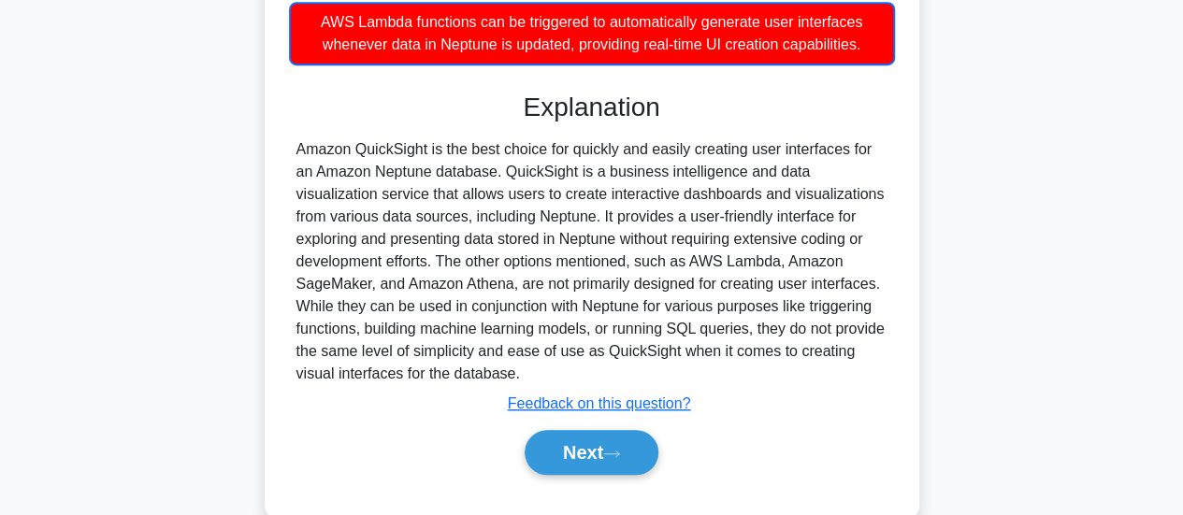
scroll to position [500, 0]
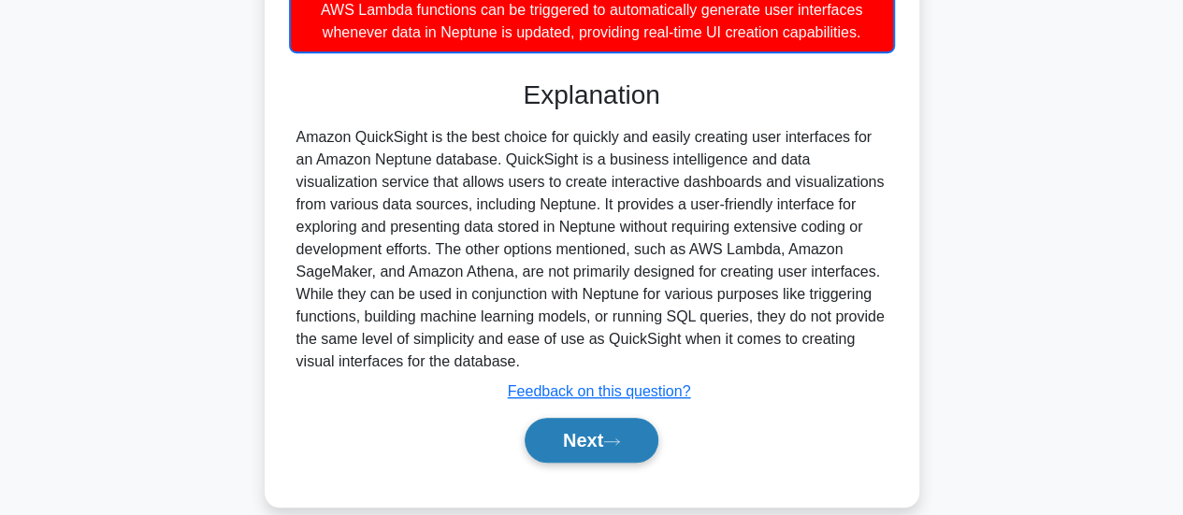
click at [557, 426] on button "Next" at bounding box center [592, 440] width 134 height 45
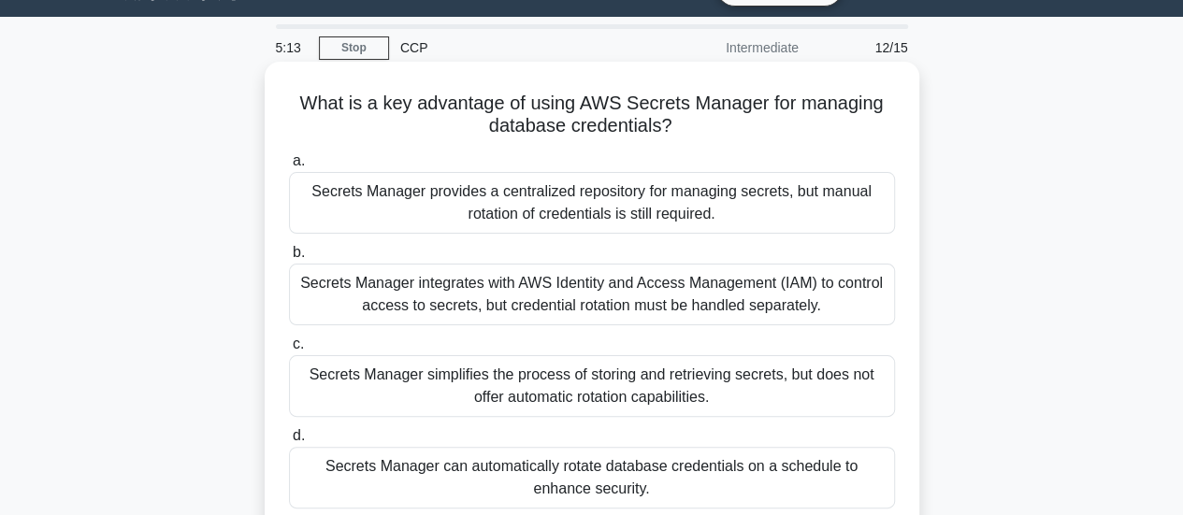
scroll to position [44, 0]
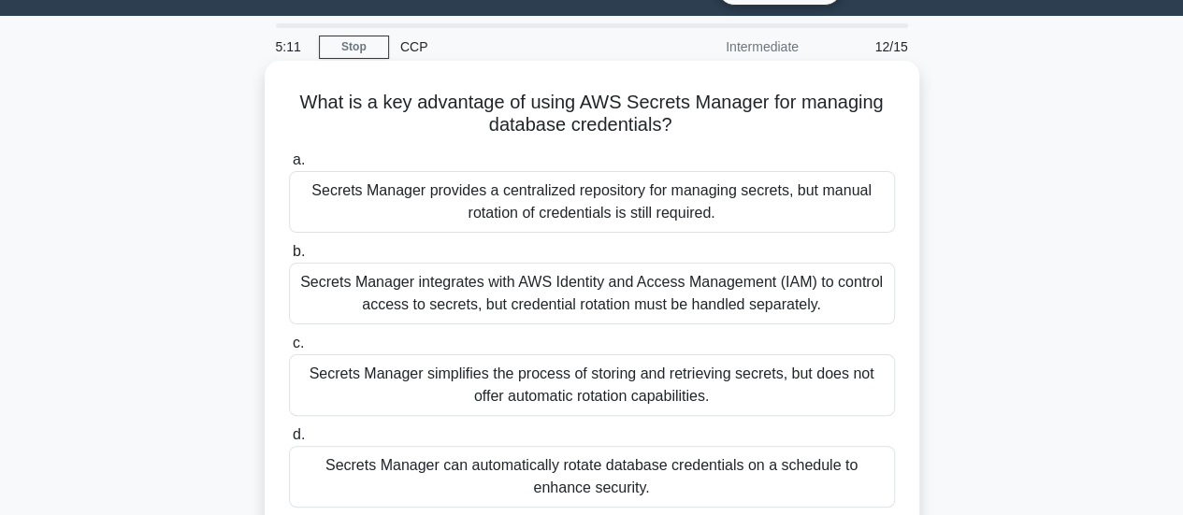
click at [690, 296] on div "Secrets Manager integrates with AWS Identity and Access Management (IAM) to con…" at bounding box center [592, 294] width 606 height 62
click at [289, 258] on input "b. Secrets Manager integrates with AWS Identity and Access Management (IAM) to …" at bounding box center [289, 252] width 0 height 12
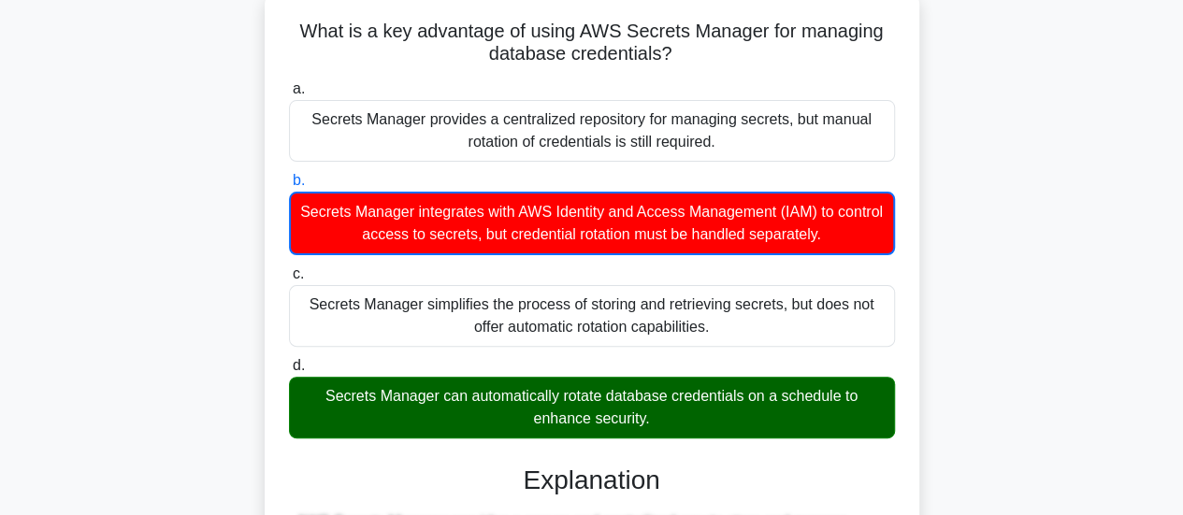
scroll to position [116, 0]
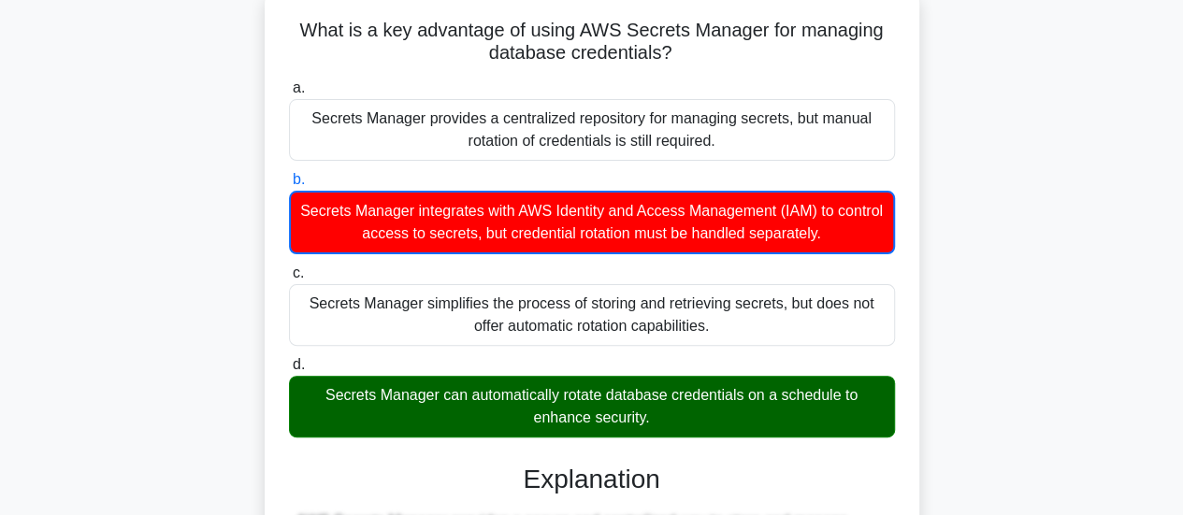
click at [678, 422] on div "Secrets Manager can automatically rotate database credentials on a schedule to …" at bounding box center [592, 407] width 606 height 62
click at [289, 371] on input "d. Secrets Manager can automatically rotate database credentials on a schedule …" at bounding box center [289, 365] width 0 height 12
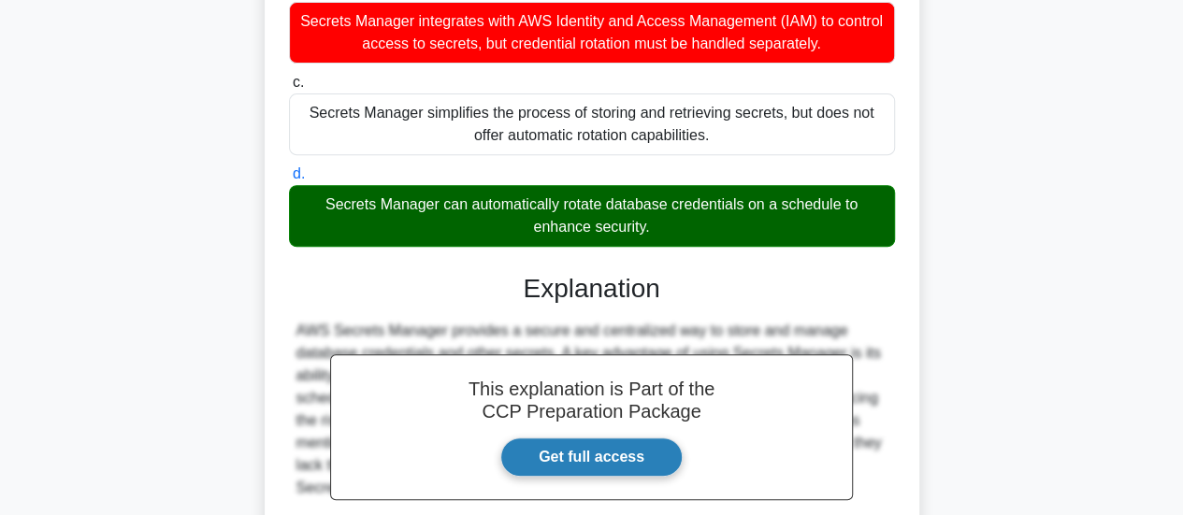
scroll to position [500, 0]
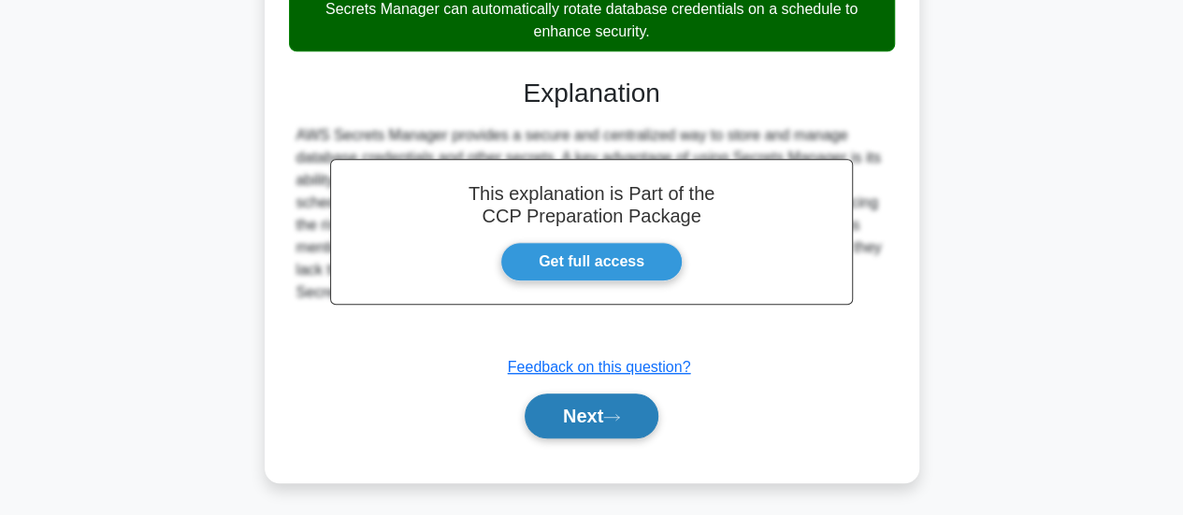
click at [571, 412] on button "Next" at bounding box center [592, 416] width 134 height 45
click at [605, 400] on button "Next" at bounding box center [592, 416] width 134 height 45
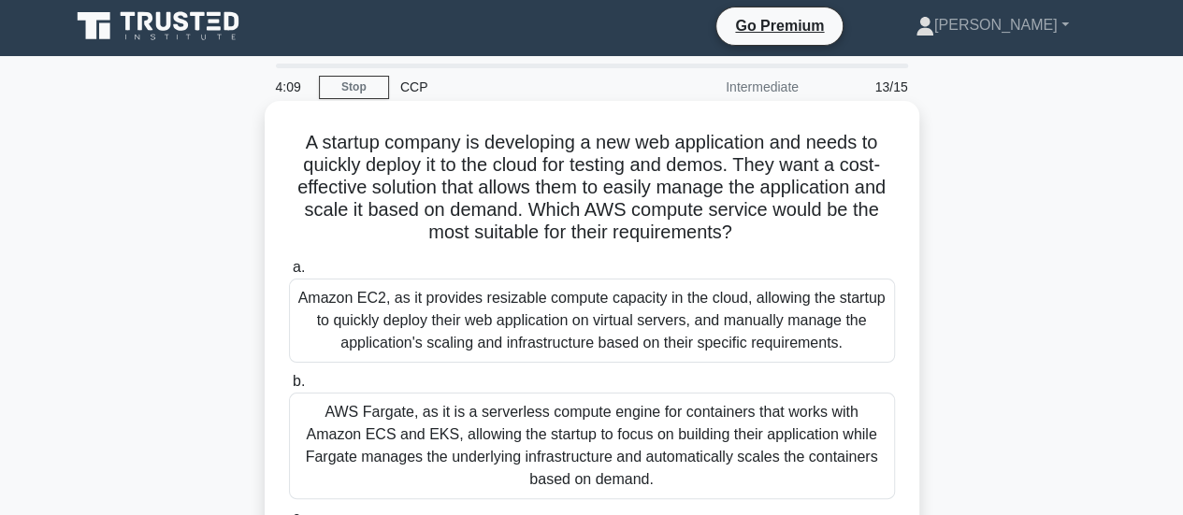
scroll to position [251, 0]
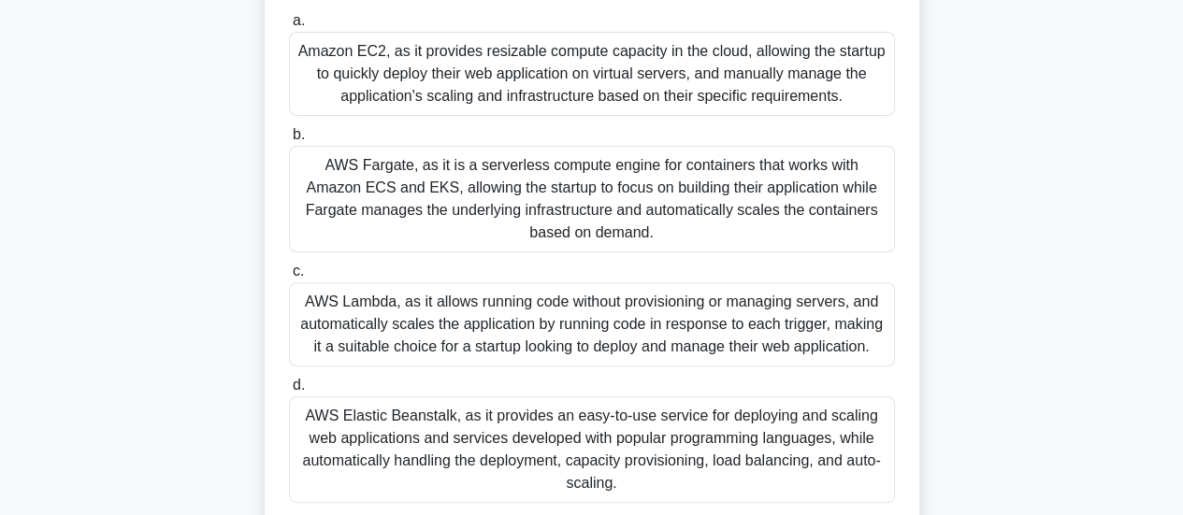
click at [565, 441] on div "AWS Elastic Beanstalk, as it provides an easy-to-use service for deploying and …" at bounding box center [592, 450] width 606 height 107
click at [289, 392] on input "d. AWS Elastic Beanstalk, as it provides an easy-to-use service for deploying a…" at bounding box center [289, 386] width 0 height 12
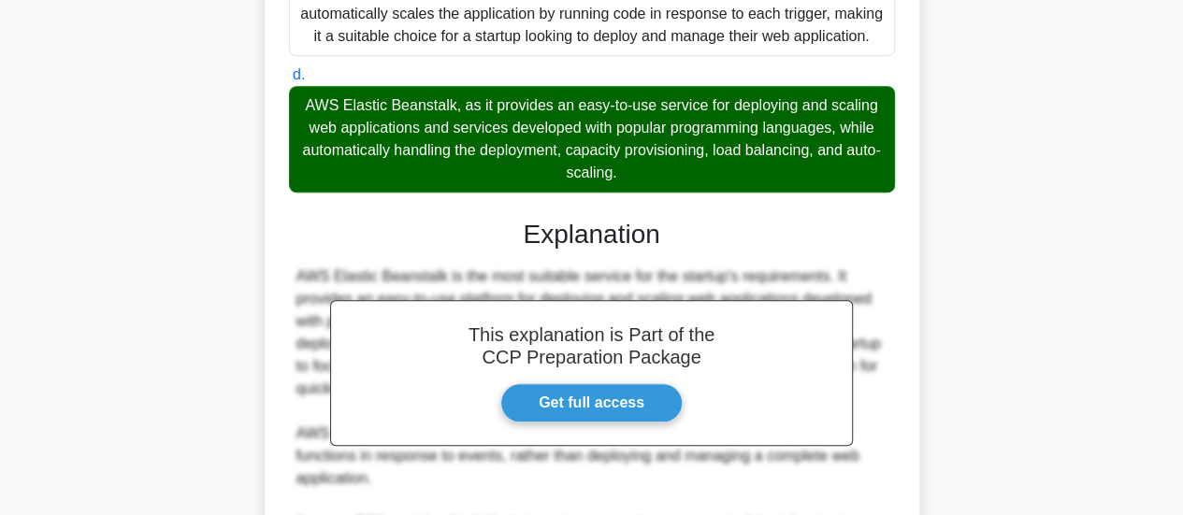
scroll to position [882, 0]
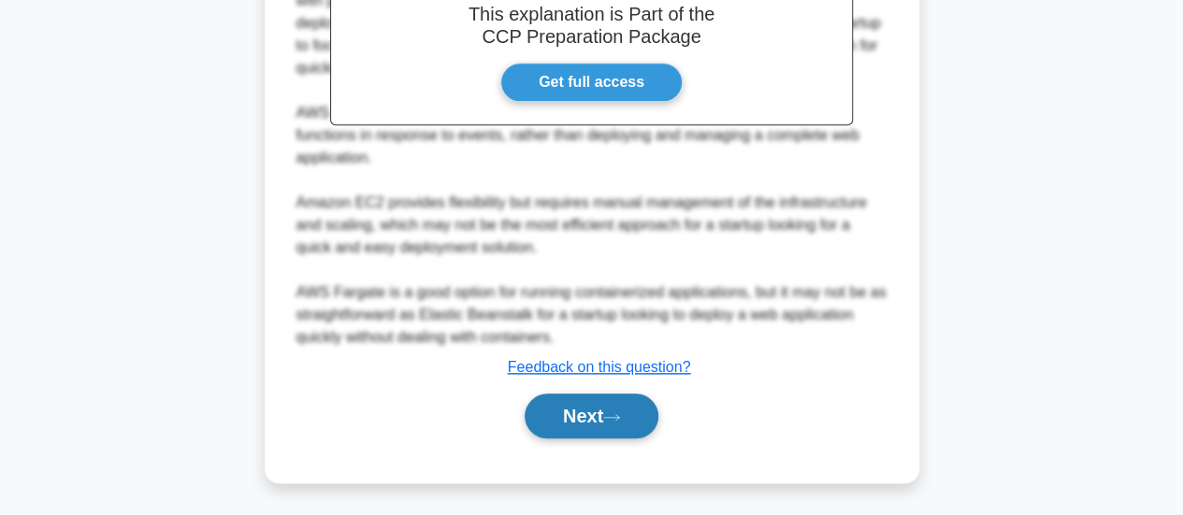
click at [584, 424] on button "Next" at bounding box center [592, 416] width 134 height 45
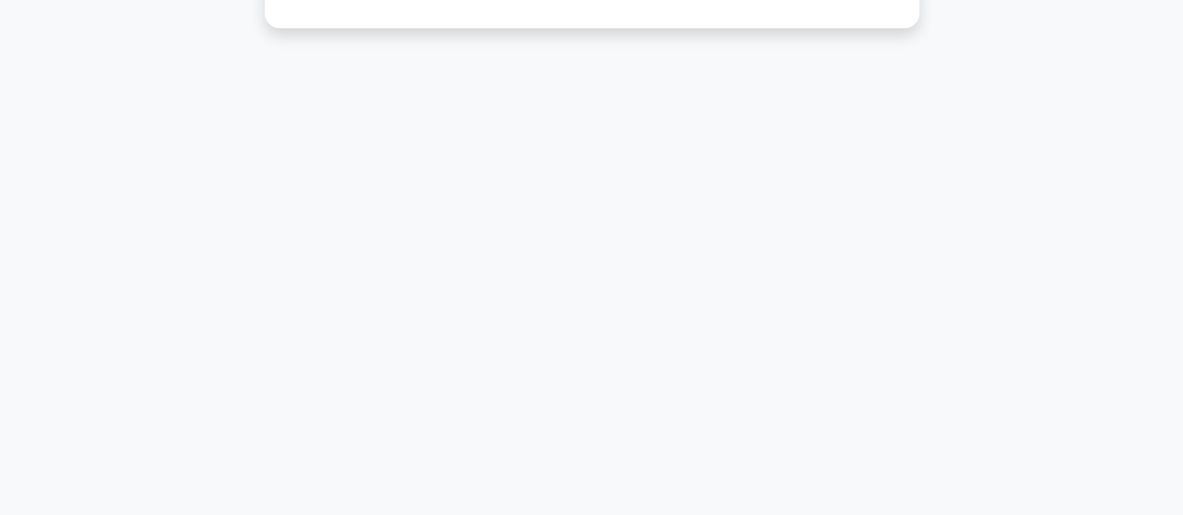
scroll to position [0, 0]
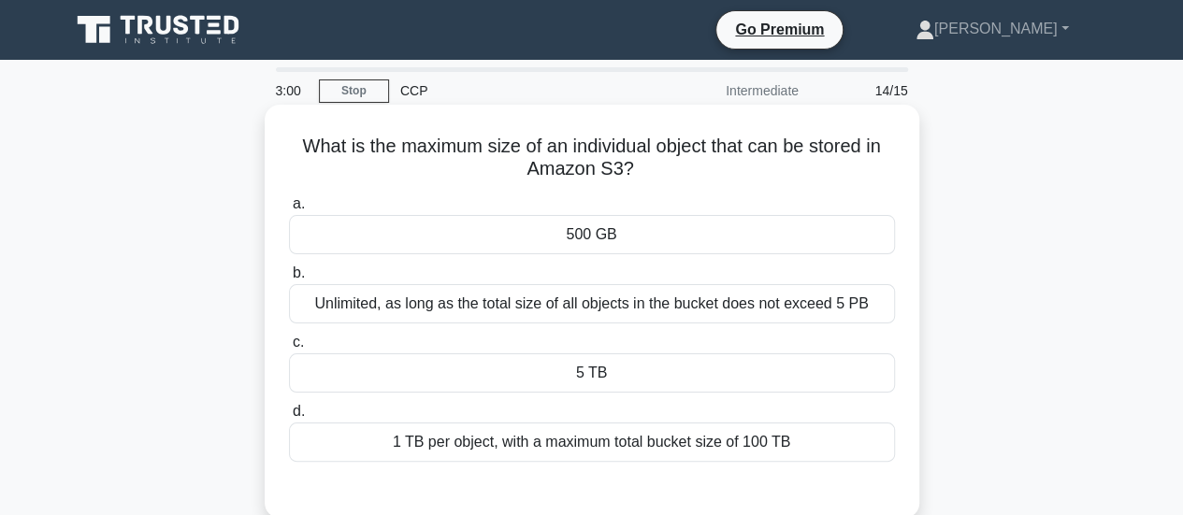
click at [619, 291] on div "Unlimited, as long as the total size of all objects in the bucket does not exce…" at bounding box center [592, 303] width 606 height 39
click at [289, 280] on input "b. Unlimited, as long as the total size of all objects in the bucket does not e…" at bounding box center [289, 274] width 0 height 12
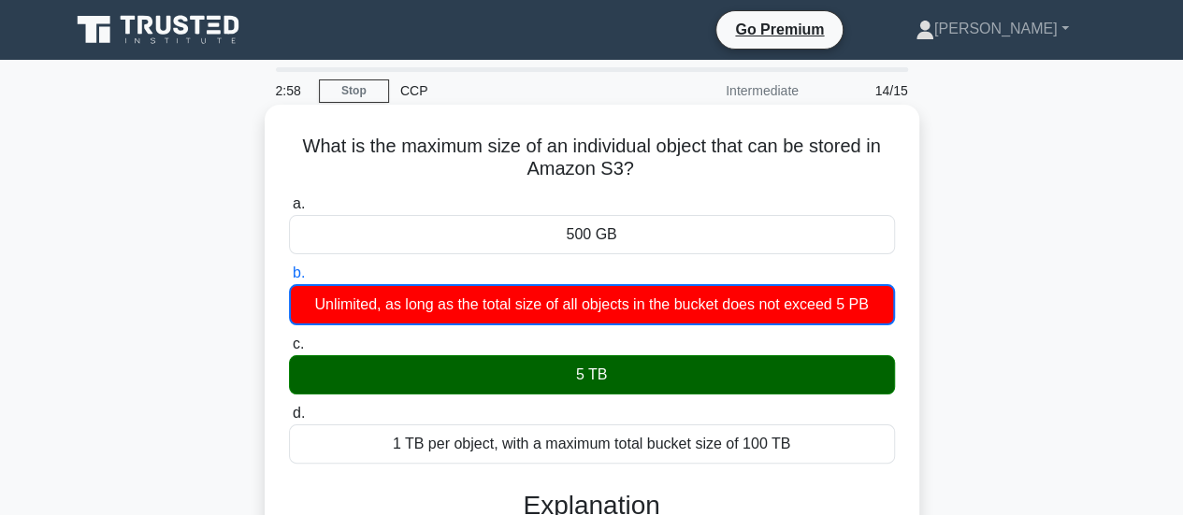
click at [657, 389] on div "5 TB" at bounding box center [592, 374] width 606 height 39
click at [289, 351] on input "c. 5 TB" at bounding box center [289, 345] width 0 height 12
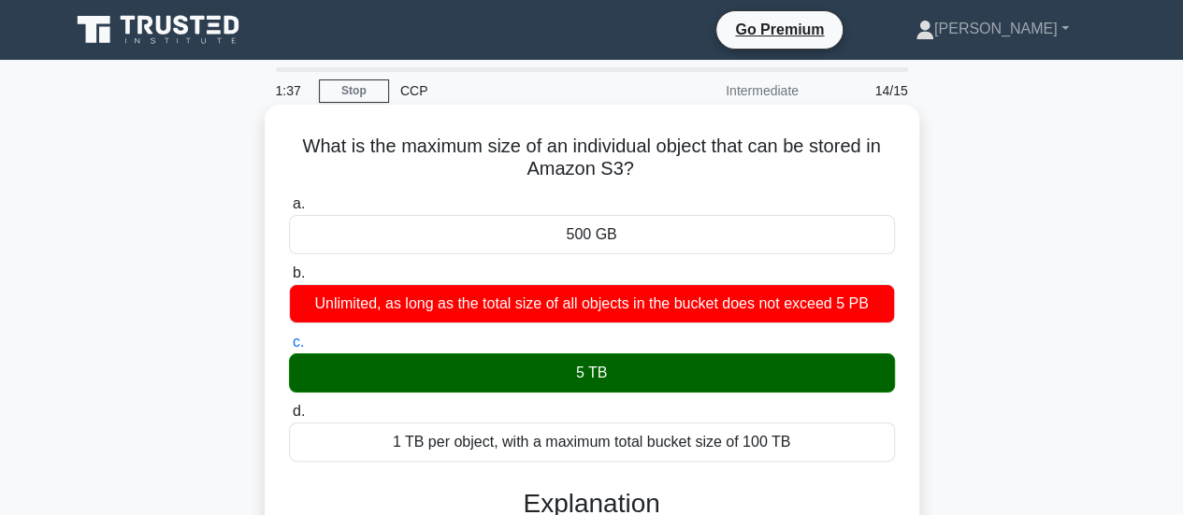
scroll to position [375, 0]
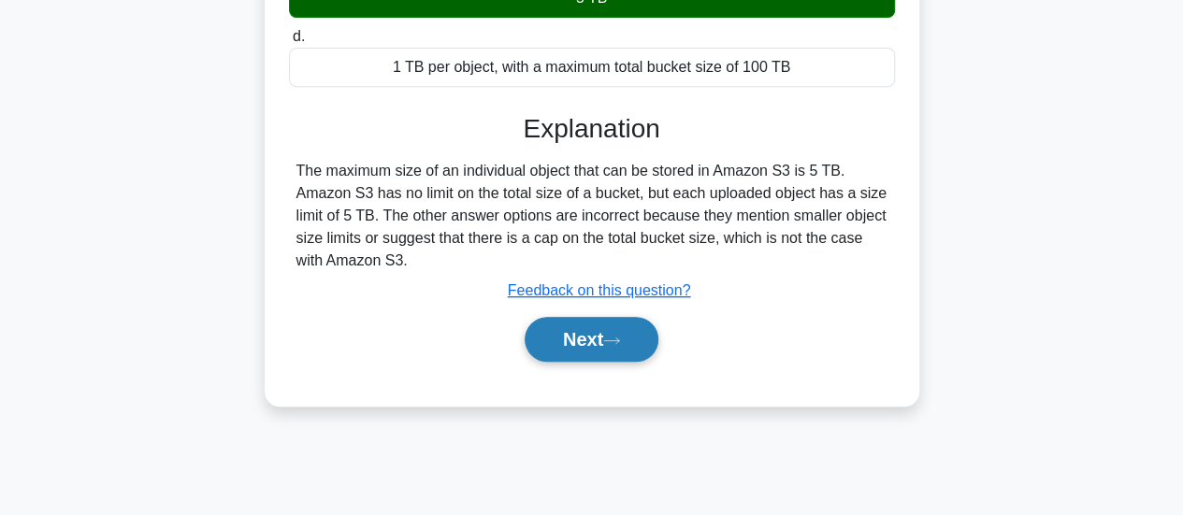
click at [614, 338] on icon at bounding box center [611, 341] width 17 height 10
